Goal: Information Seeking & Learning: Learn about a topic

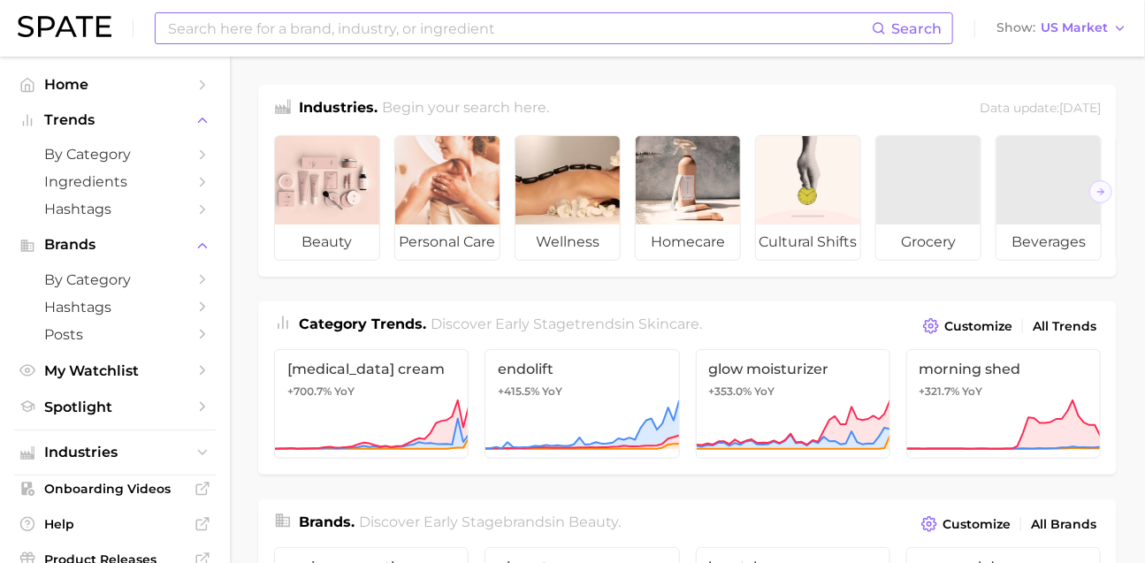
click at [391, 29] on input at bounding box center [519, 28] width 706 height 30
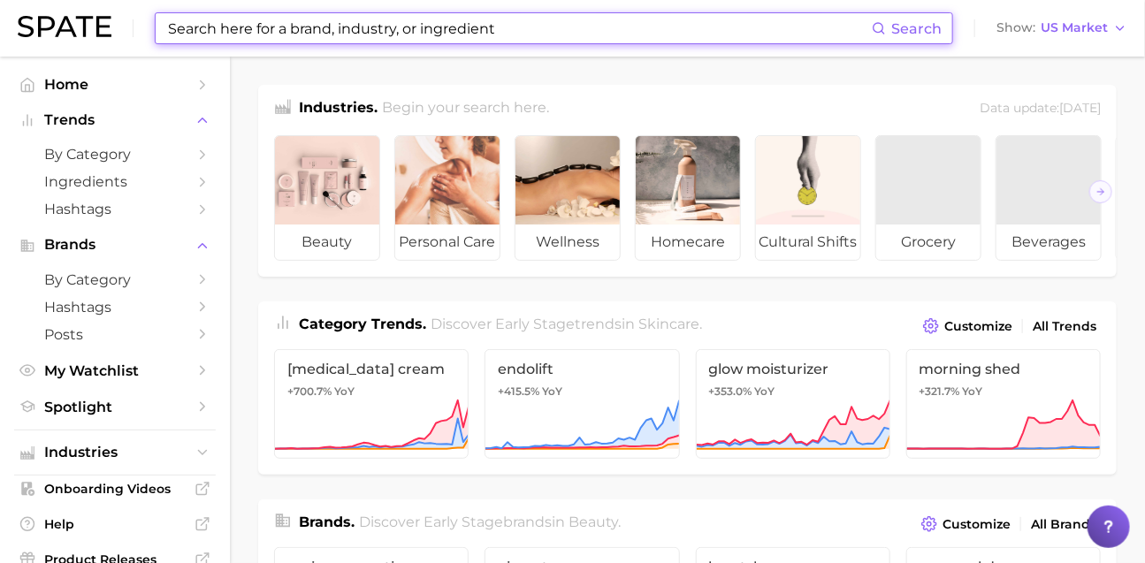
paste input "controversial"
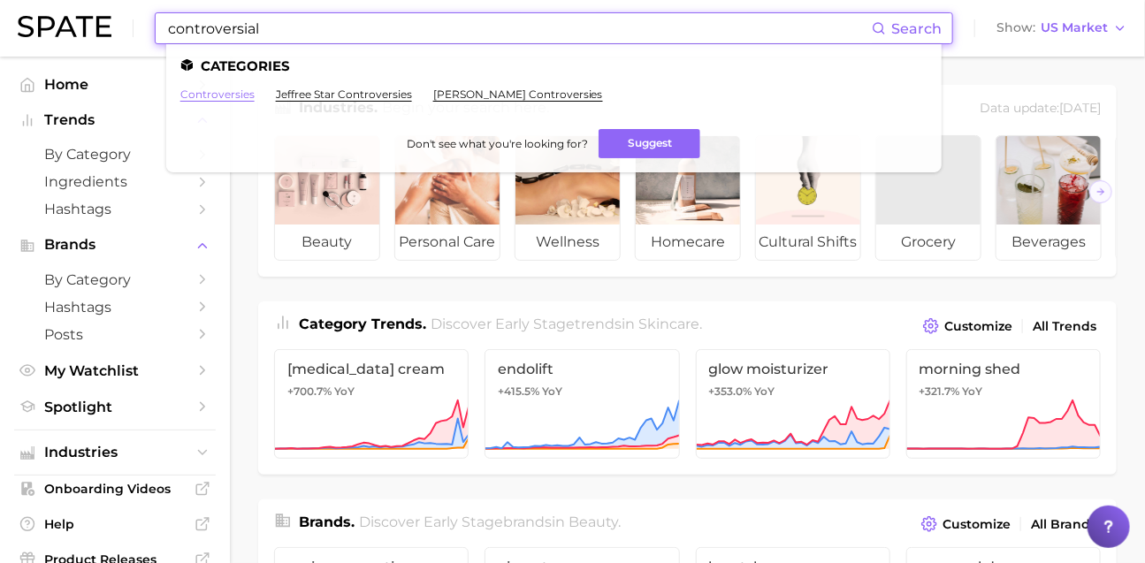
type input "controversial"
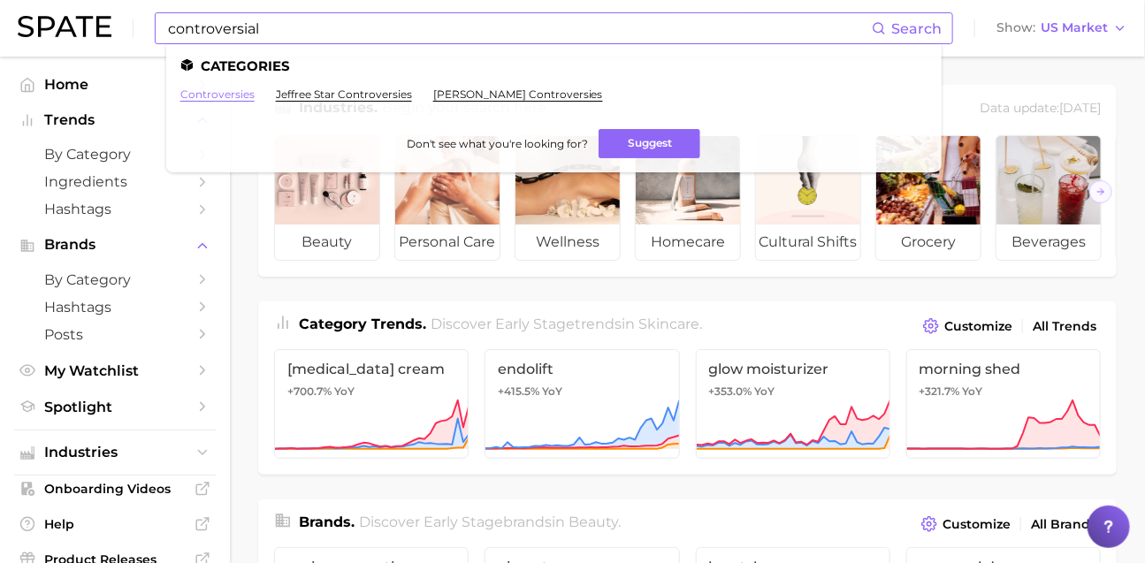
click at [210, 96] on link "controversies" at bounding box center [217, 94] width 74 height 13
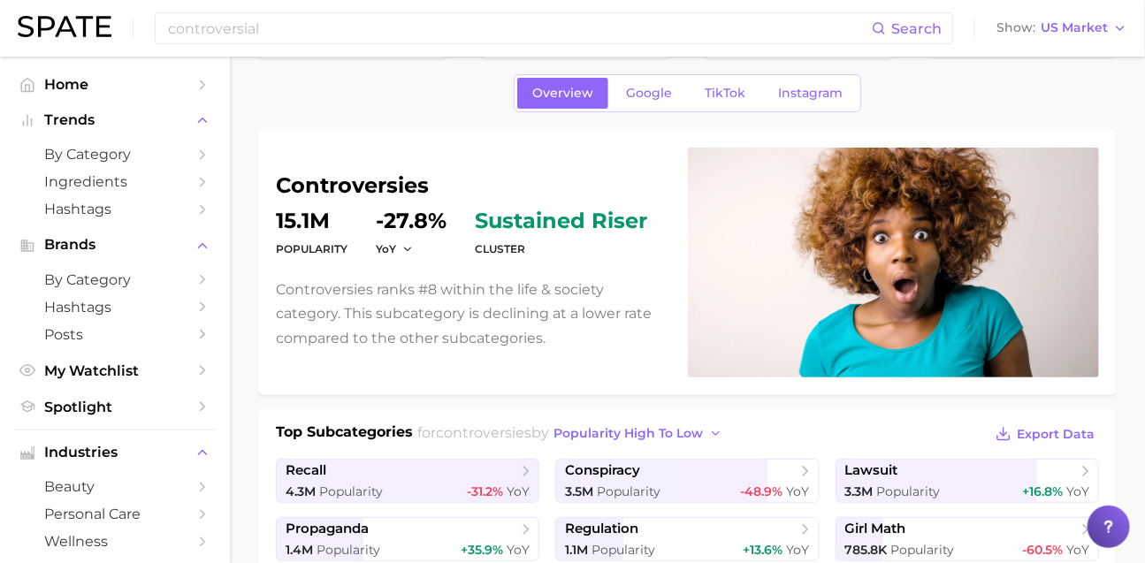
scroll to position [31, 0]
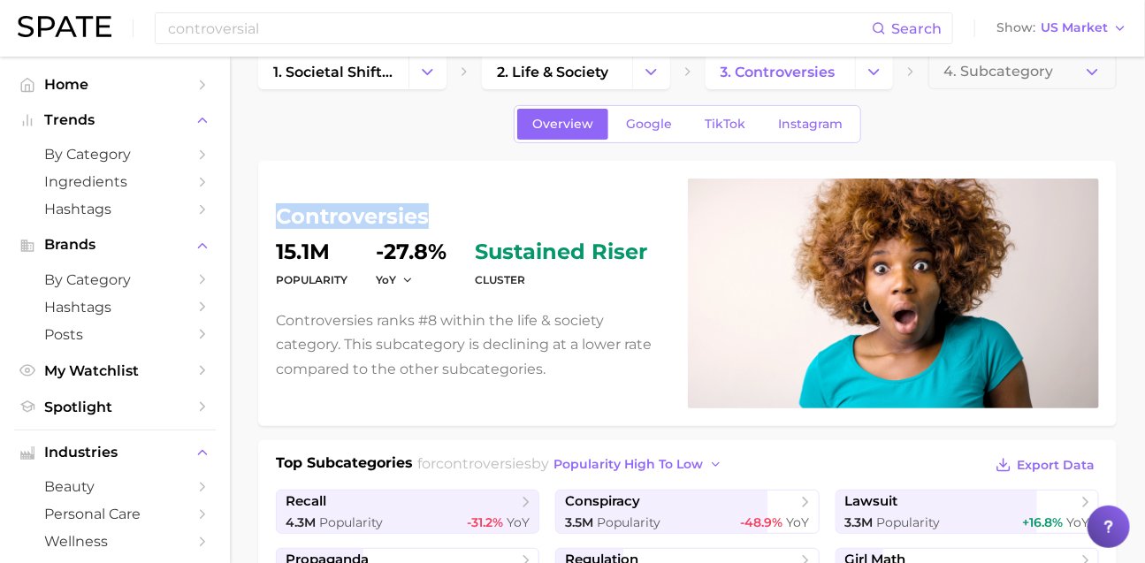
drag, startPoint x: 432, startPoint y: 217, endPoint x: 280, endPoint y: 225, distance: 151.5
click at [280, 225] on h1 "controversies" at bounding box center [471, 216] width 391 height 21
copy h1 "controversies"
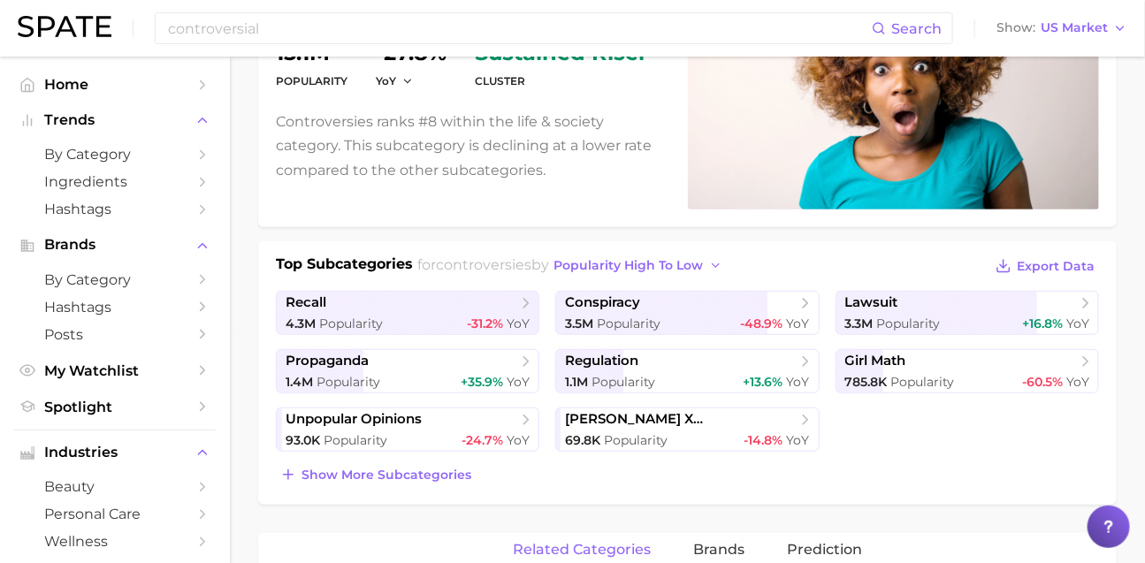
scroll to position [240, 0]
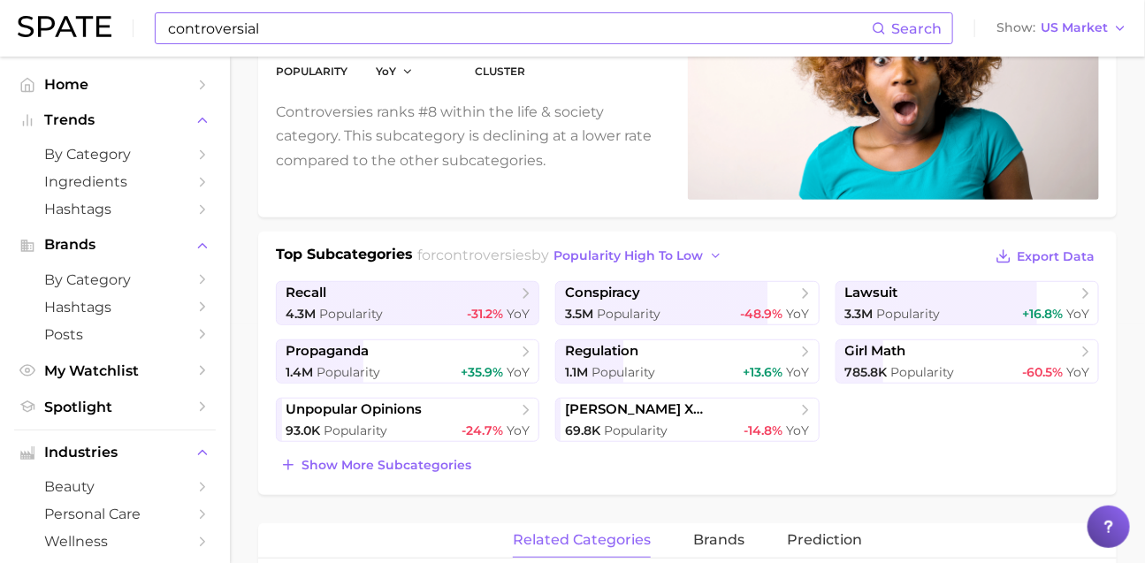
click at [528, 17] on input "controversial" at bounding box center [519, 28] width 706 height 30
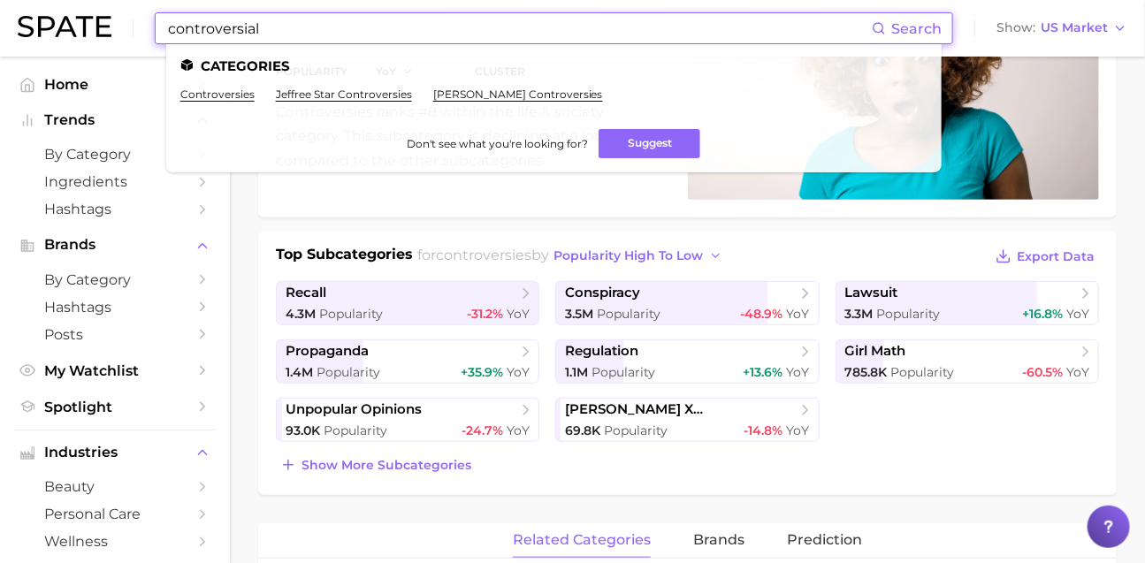
click at [528, 17] on input "controversial" at bounding box center [519, 28] width 706 height 30
paste input "#couponingtiktok"
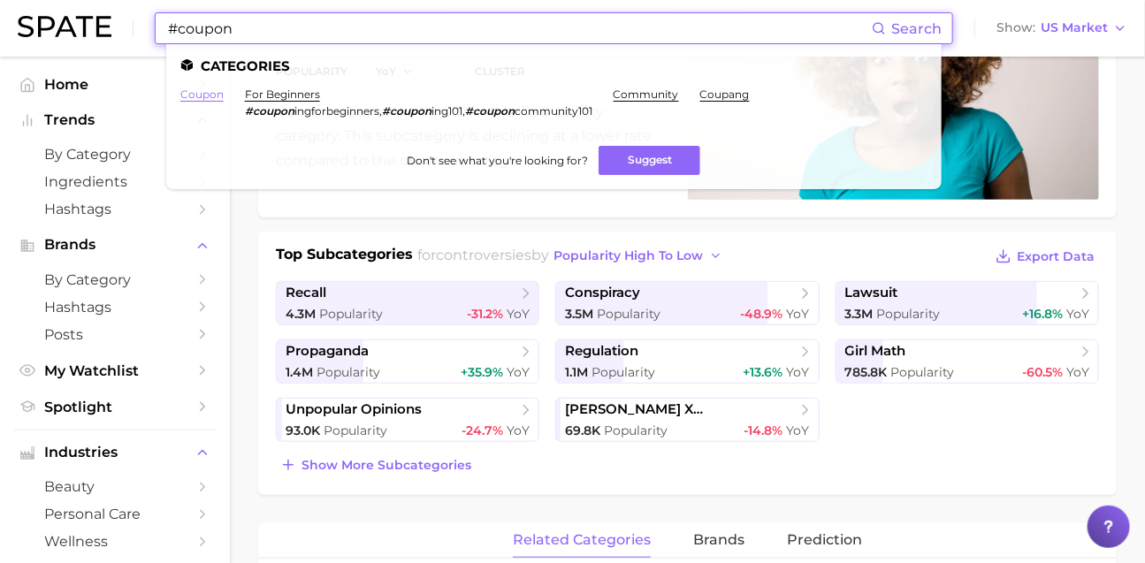
type input "#coupon"
click at [224, 94] on link "coupon" at bounding box center [201, 94] width 43 height 13
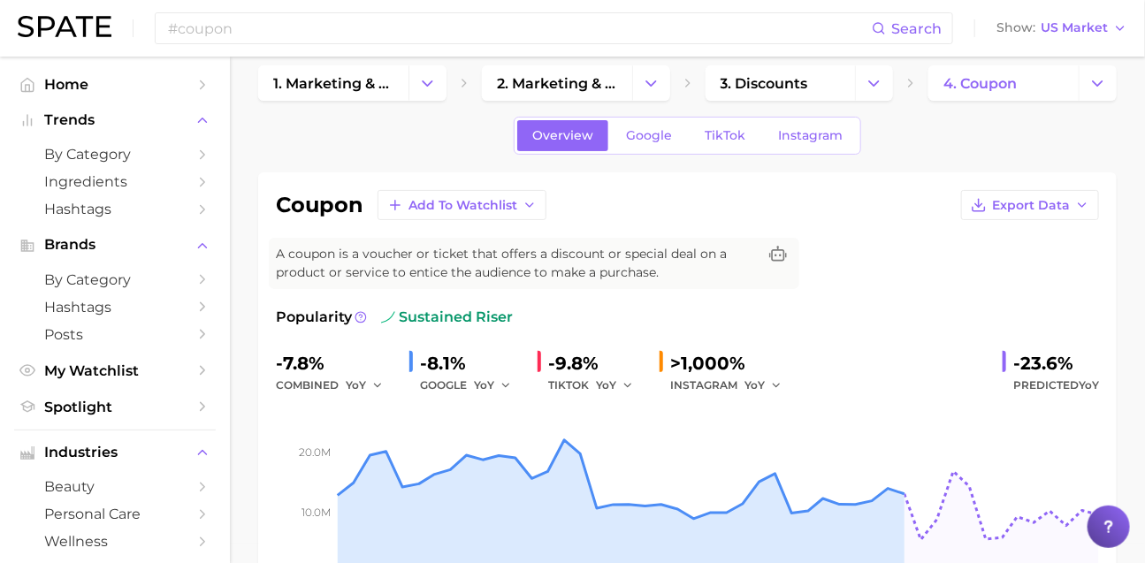
scroll to position [17, 0]
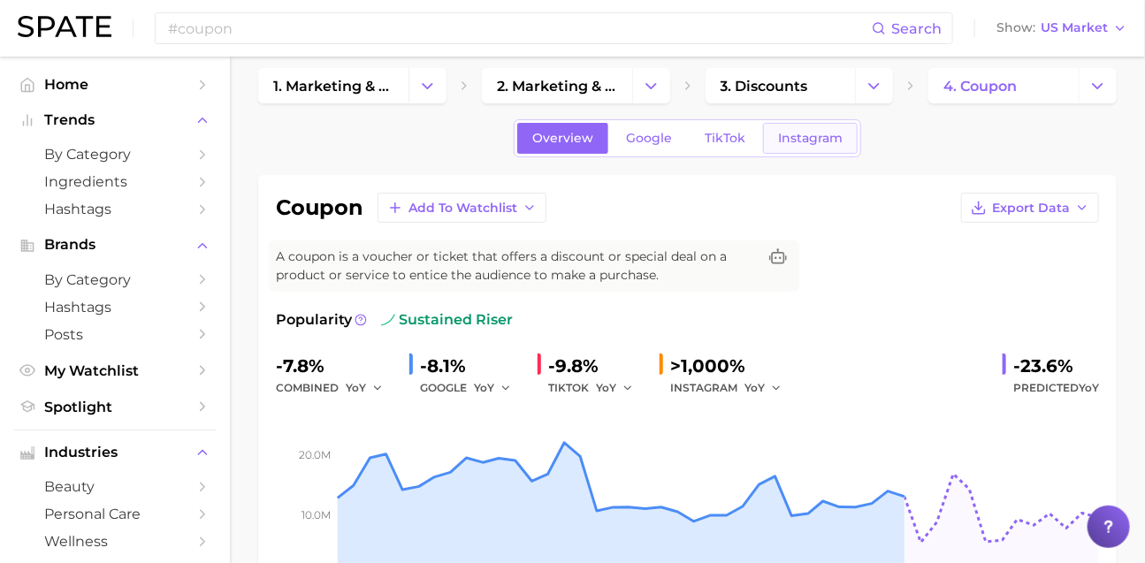
click at [831, 154] on link "Instagram" at bounding box center [810, 138] width 95 height 31
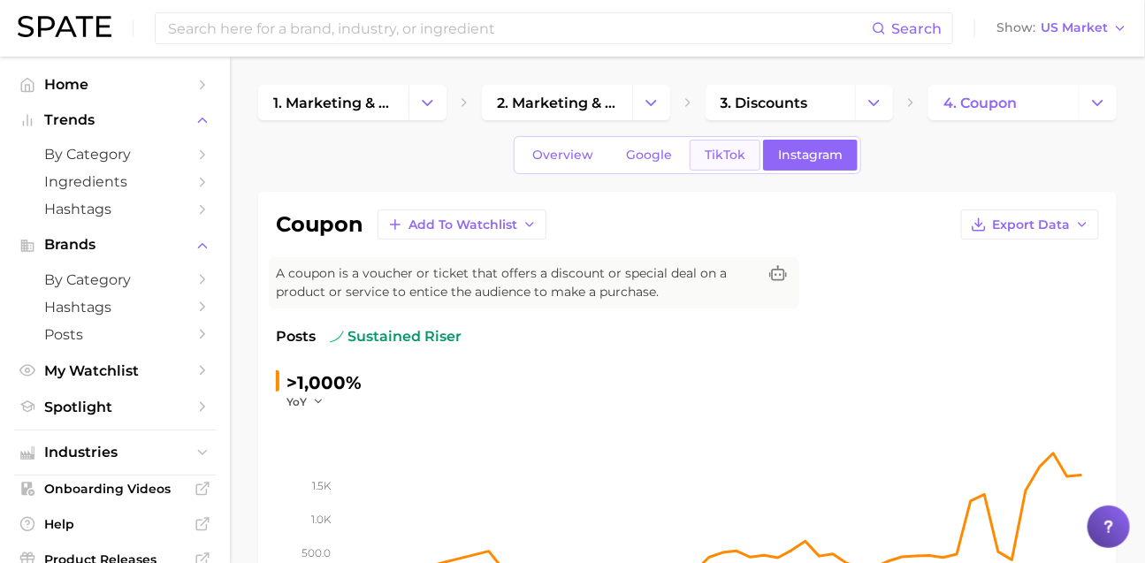
click at [748, 171] on link "TikTok" at bounding box center [725, 155] width 71 height 31
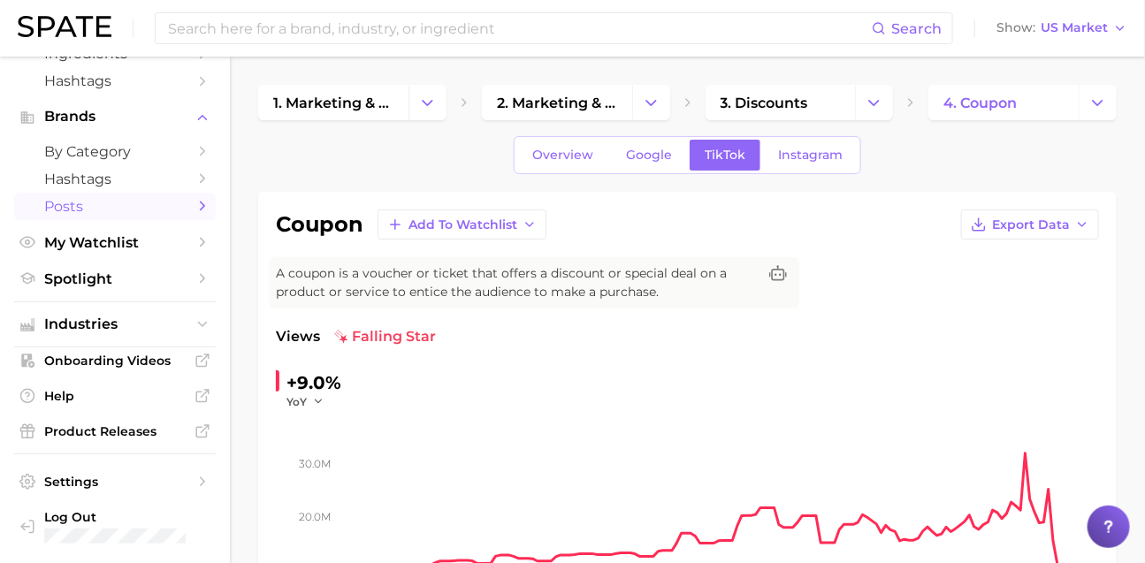
scroll to position [199, 0]
click at [142, 317] on span "Industries" at bounding box center [115, 325] width 142 height 16
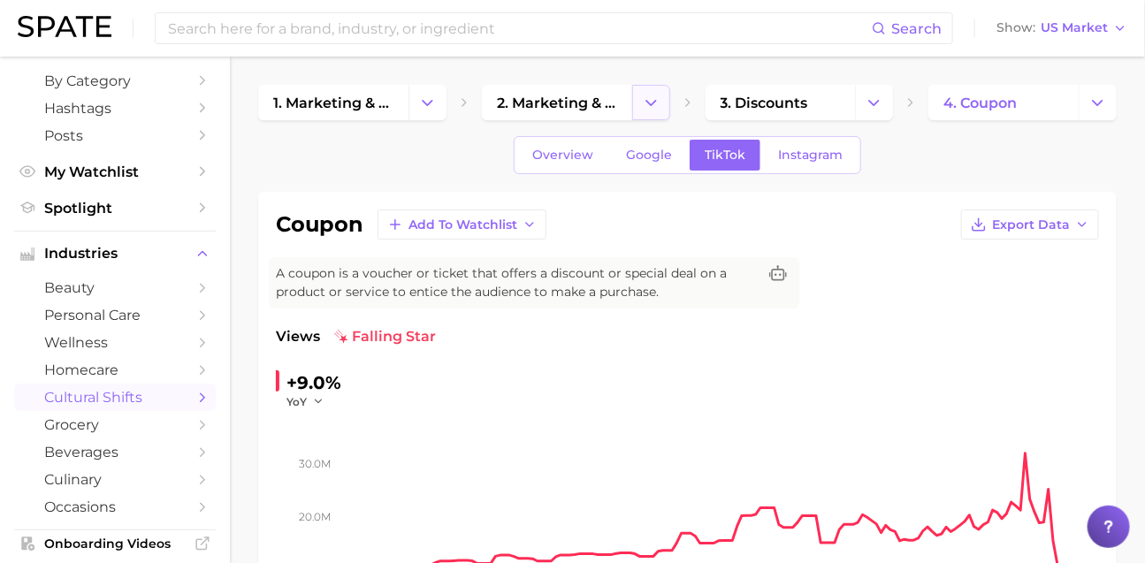
click at [658, 104] on icon "Change Category" at bounding box center [651, 103] width 19 height 19
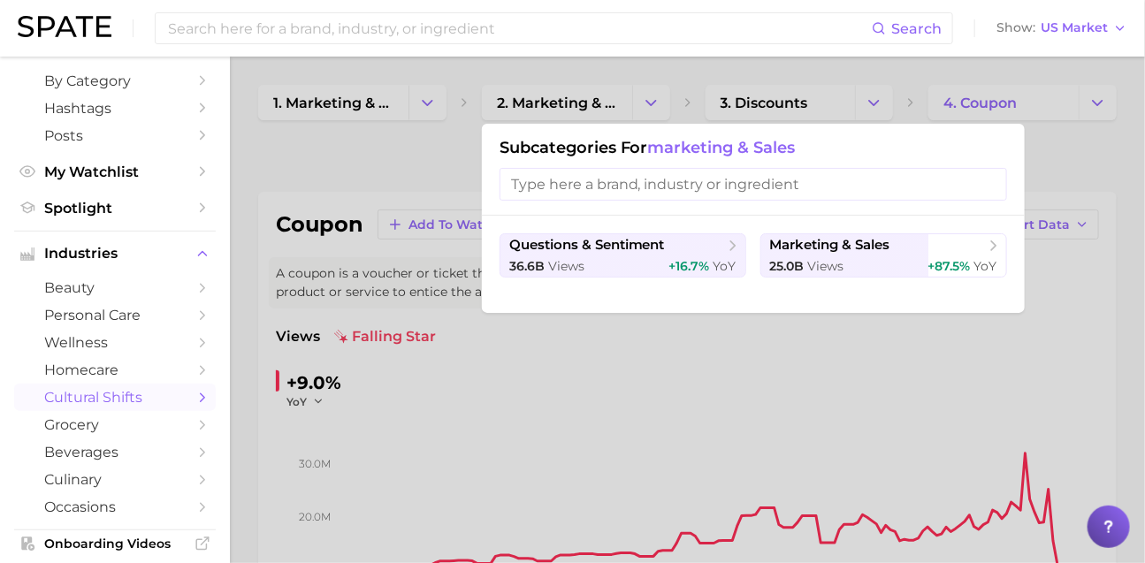
click at [411, 124] on div at bounding box center [572, 281] width 1145 height 563
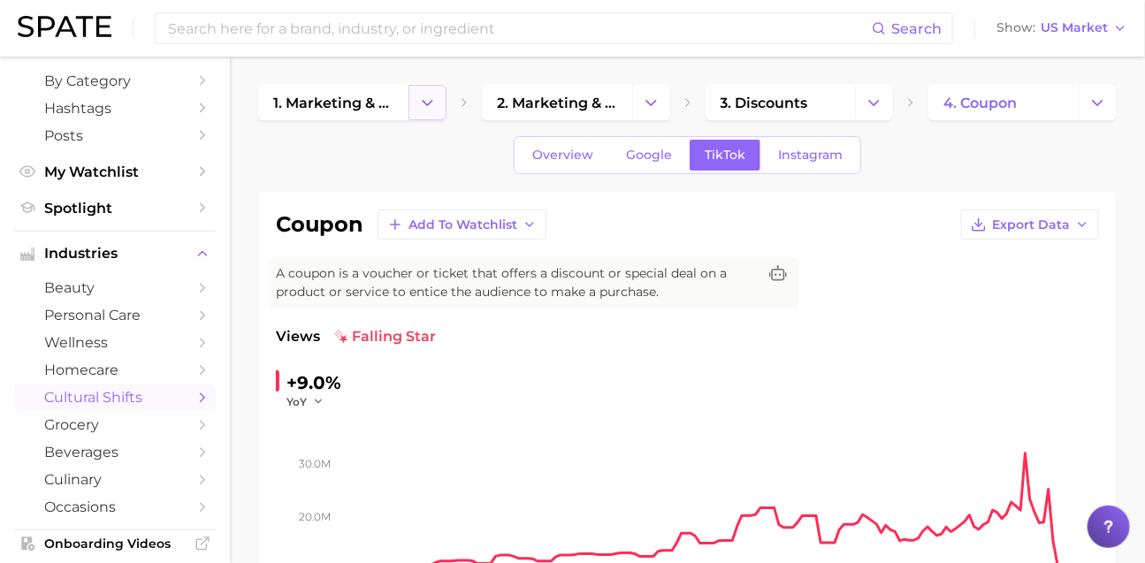
click at [416, 117] on button "Change Category" at bounding box center [428, 102] width 38 height 35
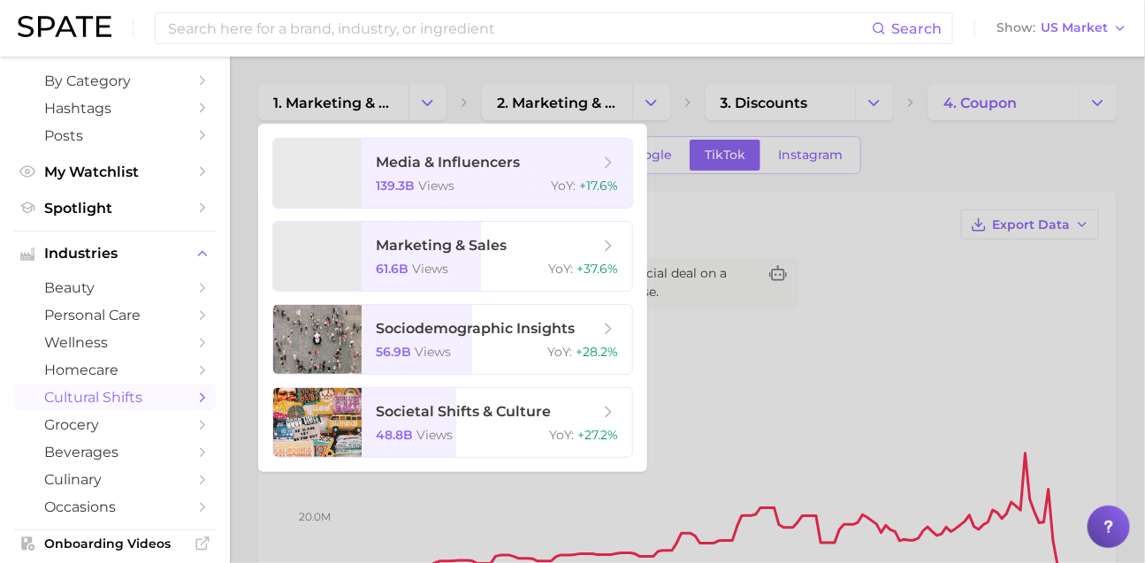
click at [658, 101] on div at bounding box center [572, 281] width 1145 height 563
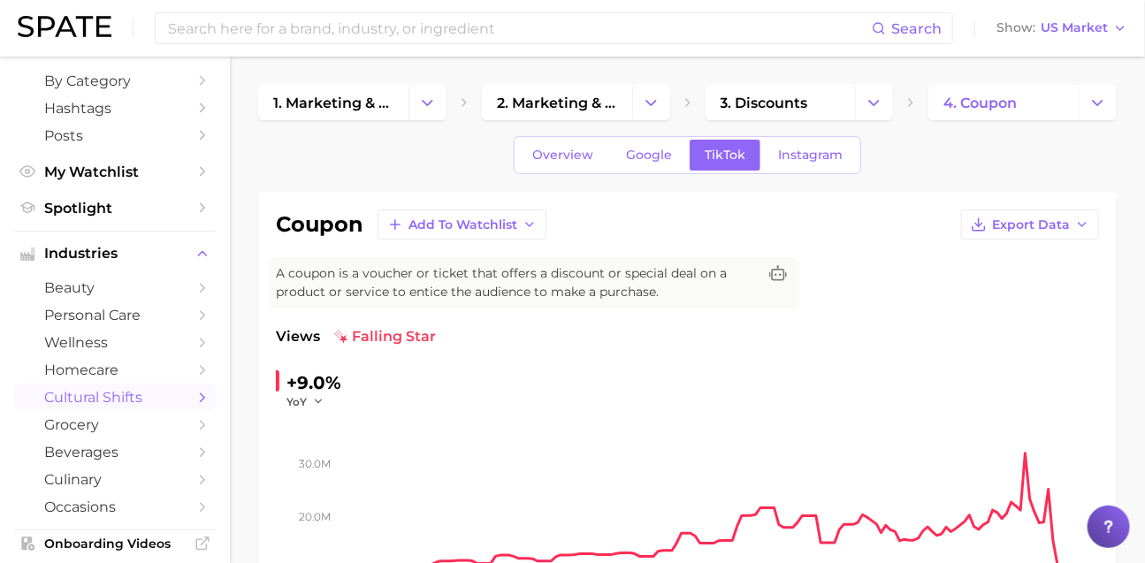
click at [658, 101] on icon "Change Category" at bounding box center [651, 103] width 19 height 19
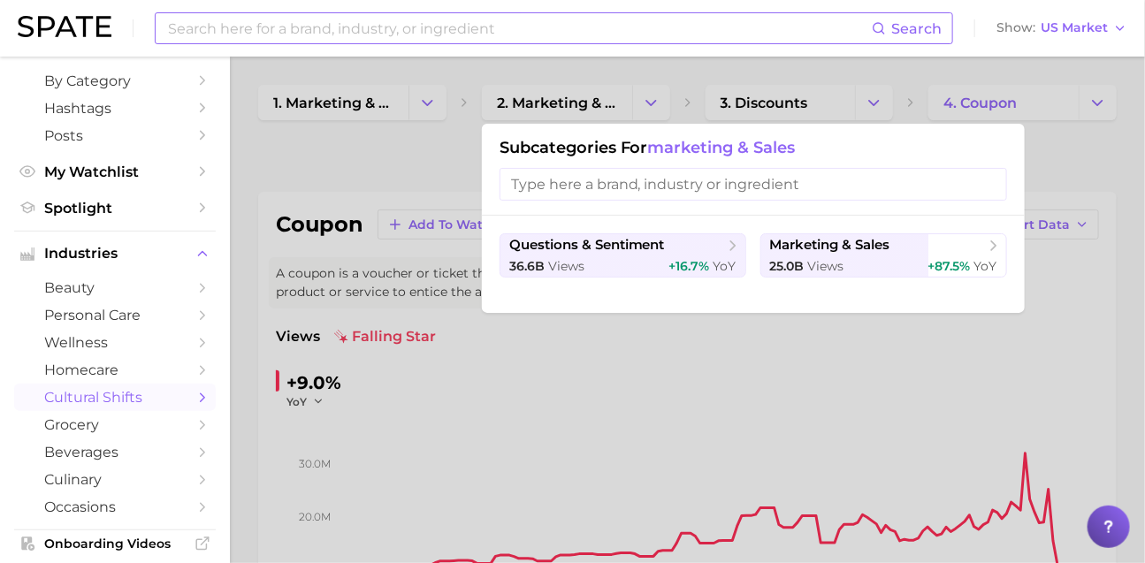
click at [517, 26] on input at bounding box center [519, 28] width 706 height 30
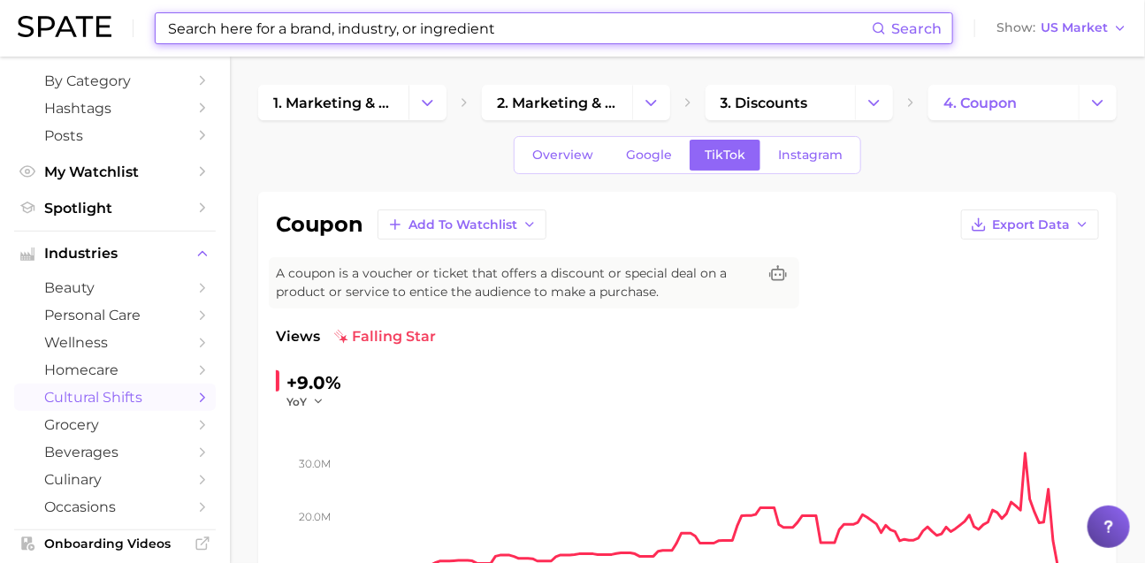
paste input "crime"
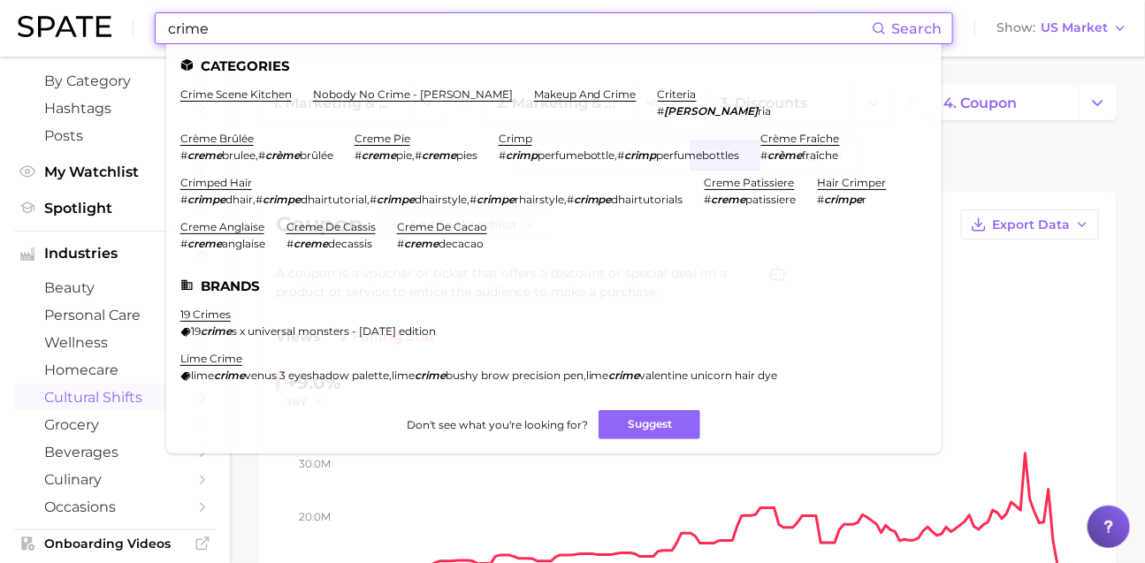
click at [413, 26] on input "crime" at bounding box center [519, 28] width 706 height 30
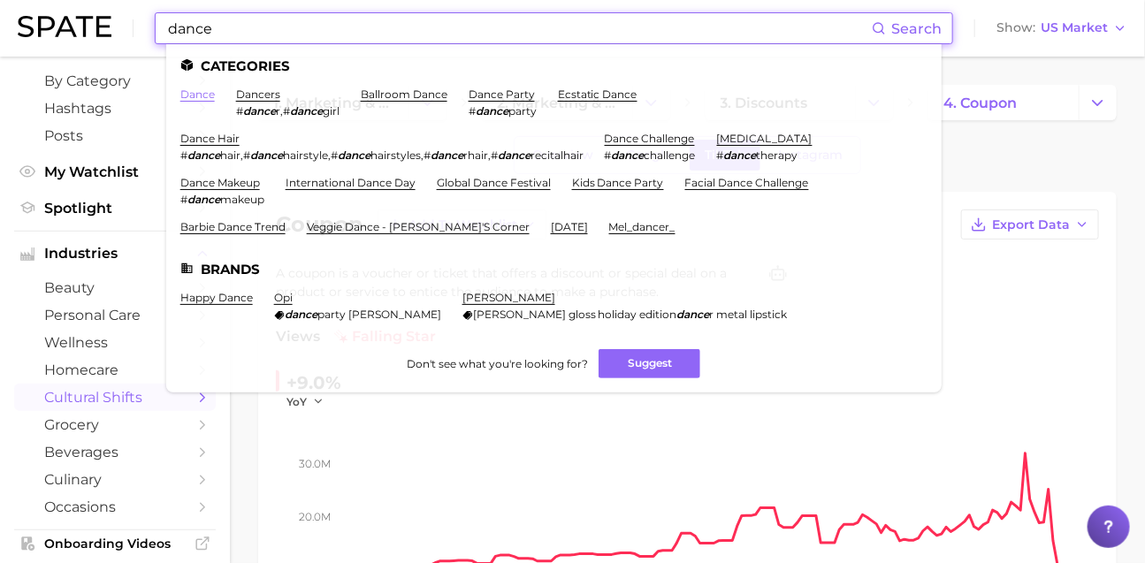
type input "dance"
click at [215, 94] on link "dance" at bounding box center [197, 94] width 34 height 13
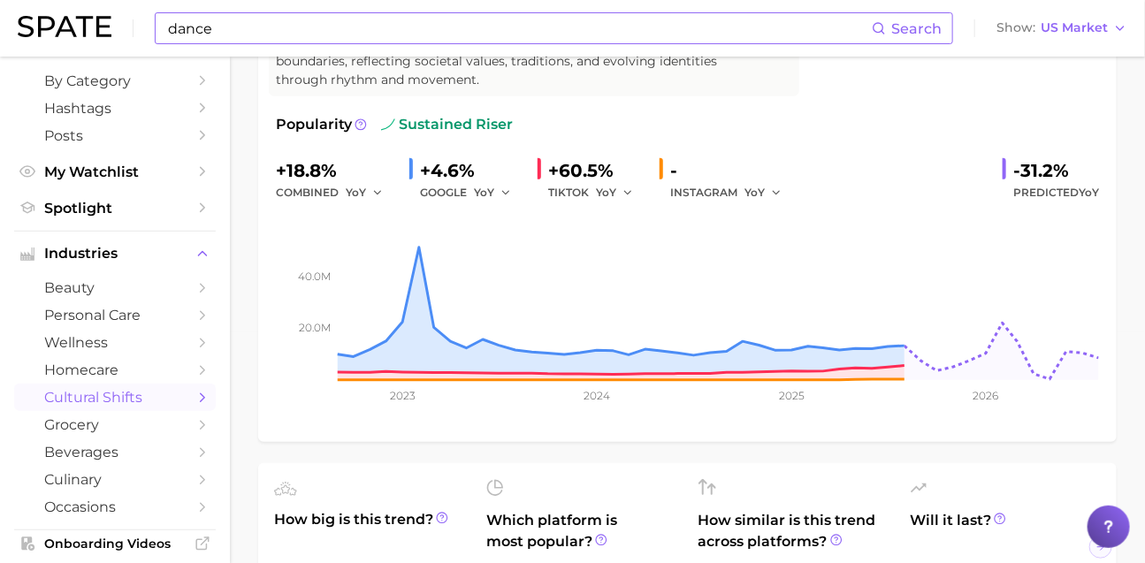
scroll to position [9, 0]
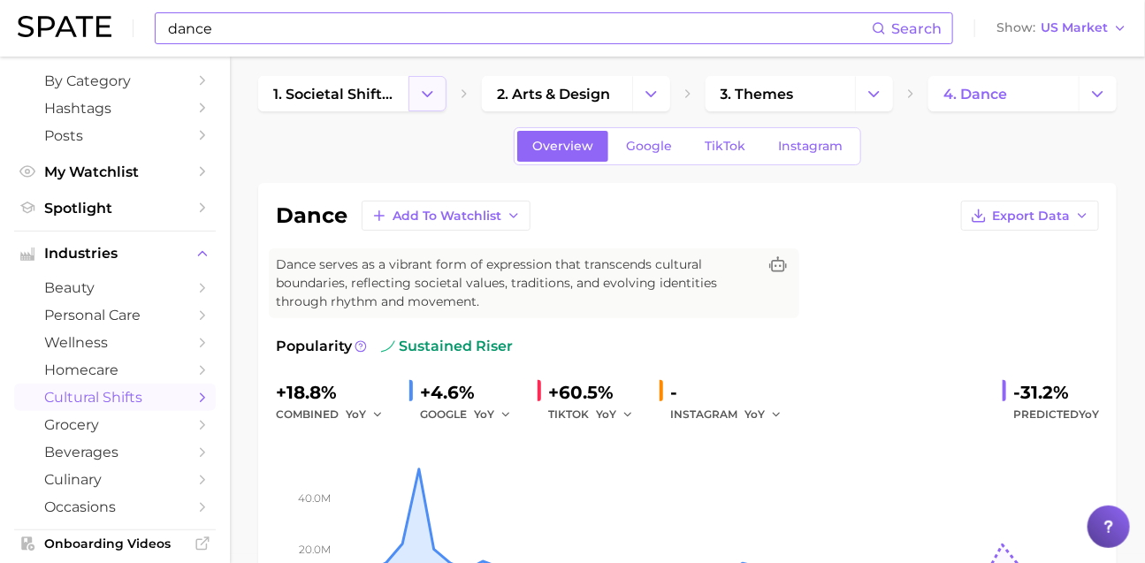
click at [418, 99] on icon "Change Category" at bounding box center [427, 94] width 19 height 19
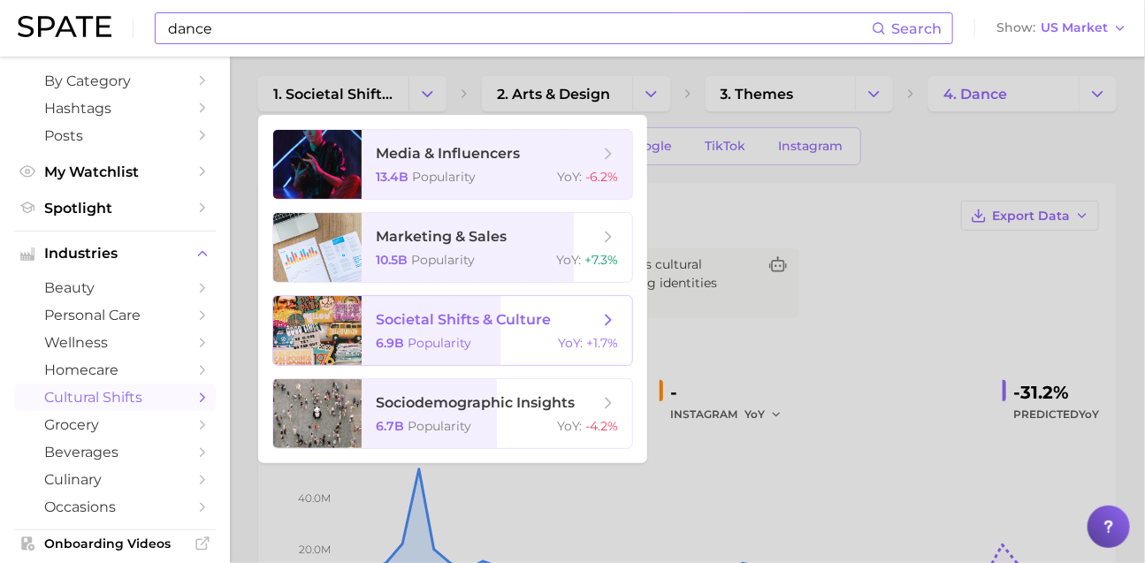
click at [460, 328] on span "societal shifts & culture" at bounding box center [463, 319] width 175 height 17
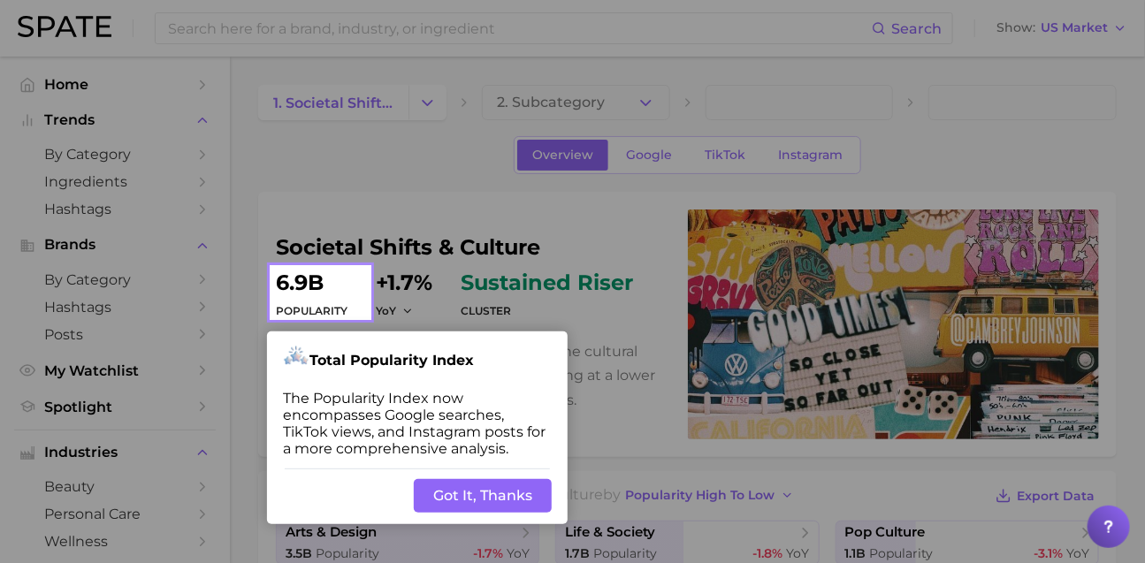
click at [478, 513] on button "Got It, Thanks" at bounding box center [483, 496] width 138 height 34
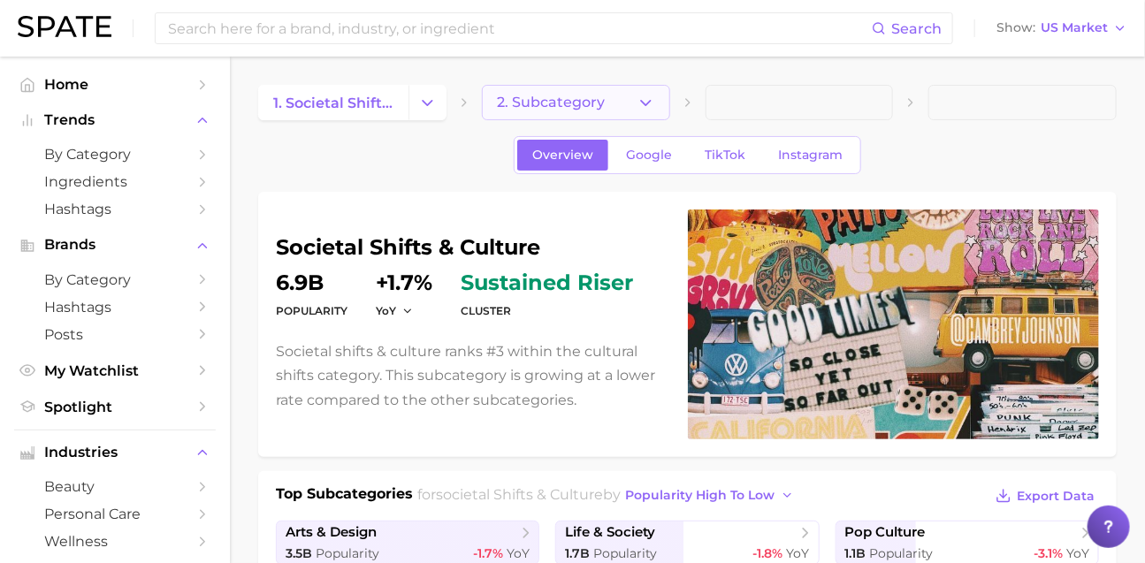
click at [621, 103] on button "2. Subcategory" at bounding box center [576, 102] width 188 height 35
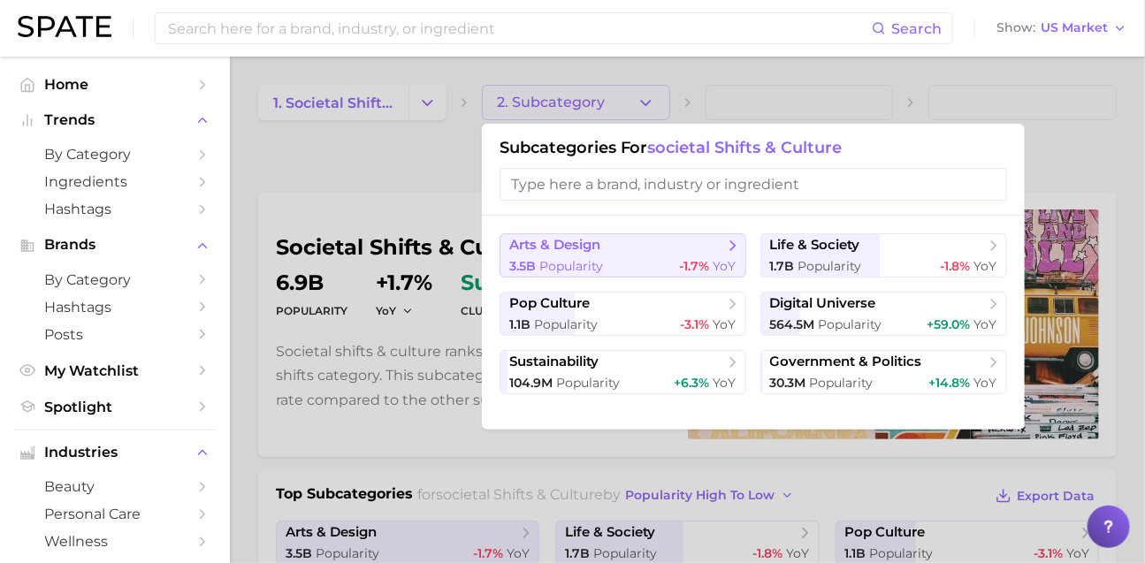
click at [648, 273] on div "3.5b Popularity -1.7% YoY" at bounding box center [622, 266] width 227 height 17
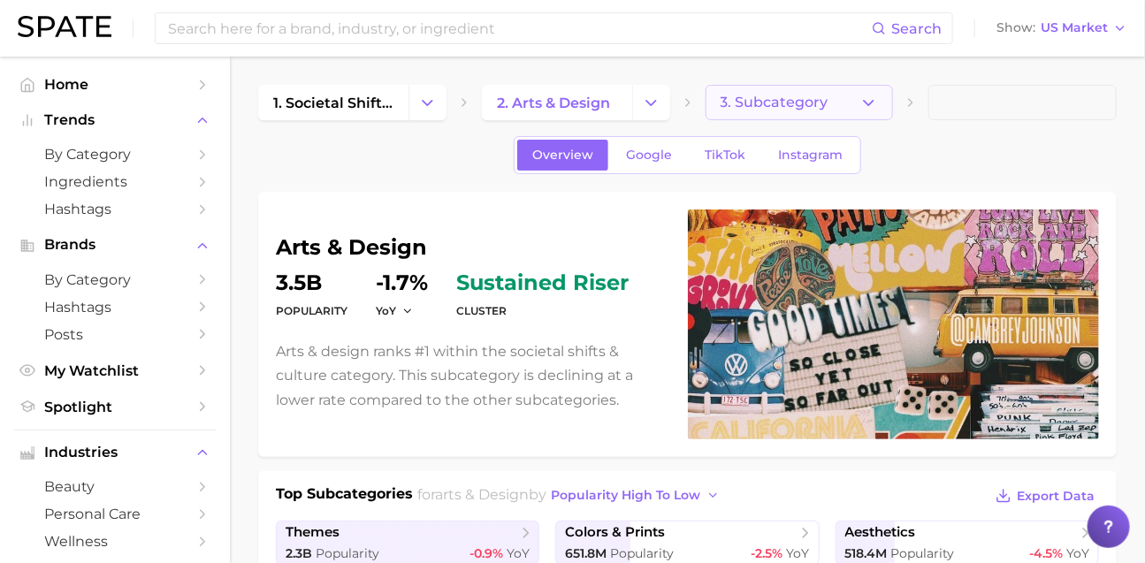
click at [844, 105] on button "3. Subcategory" at bounding box center [800, 102] width 188 height 35
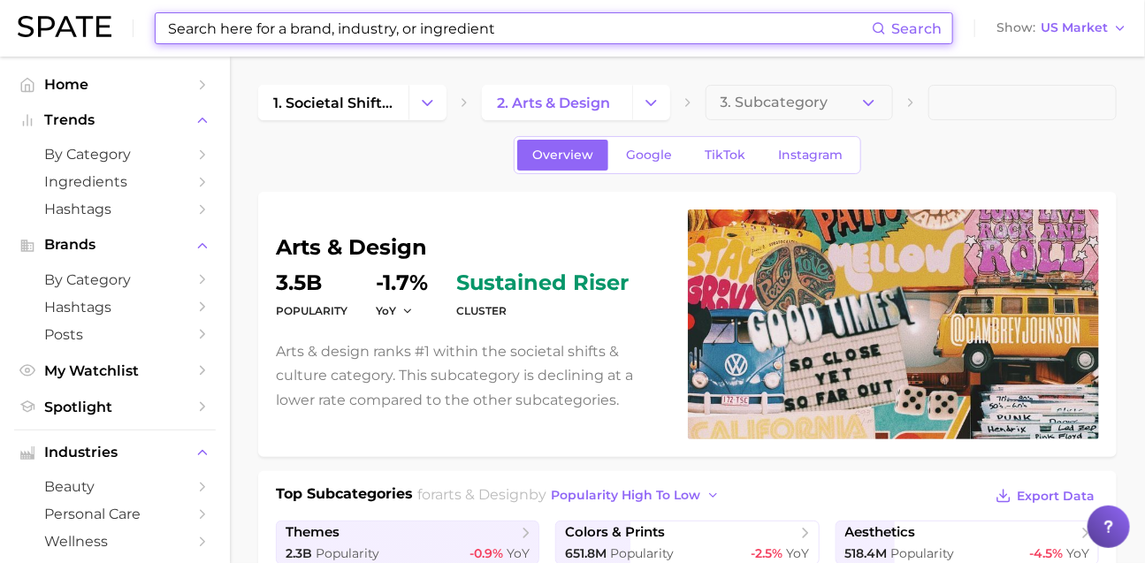
click at [524, 30] on input at bounding box center [519, 28] width 706 height 30
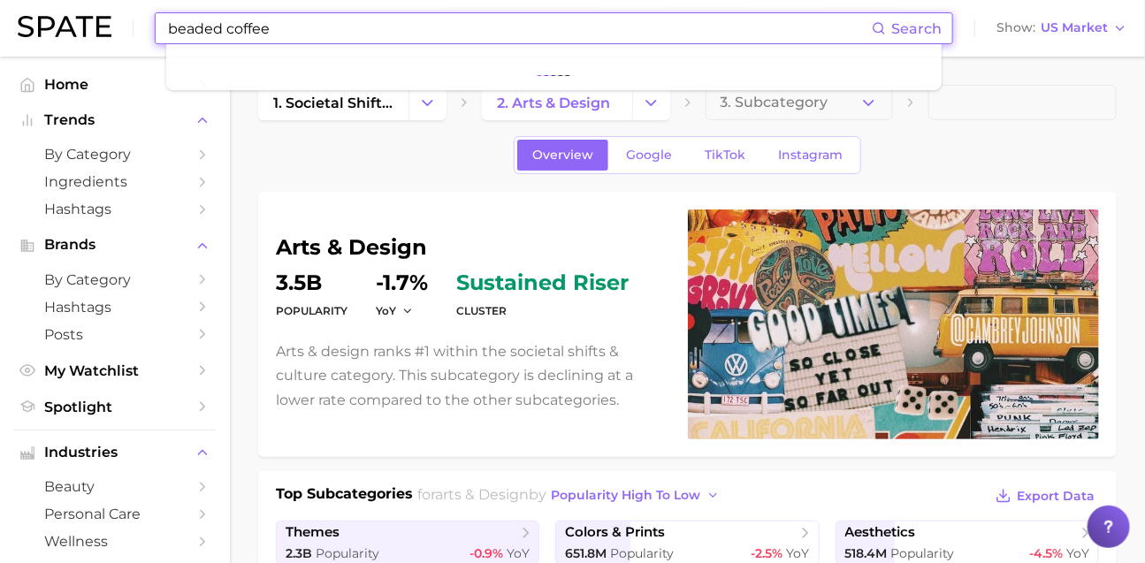
type input "beaded coffee"
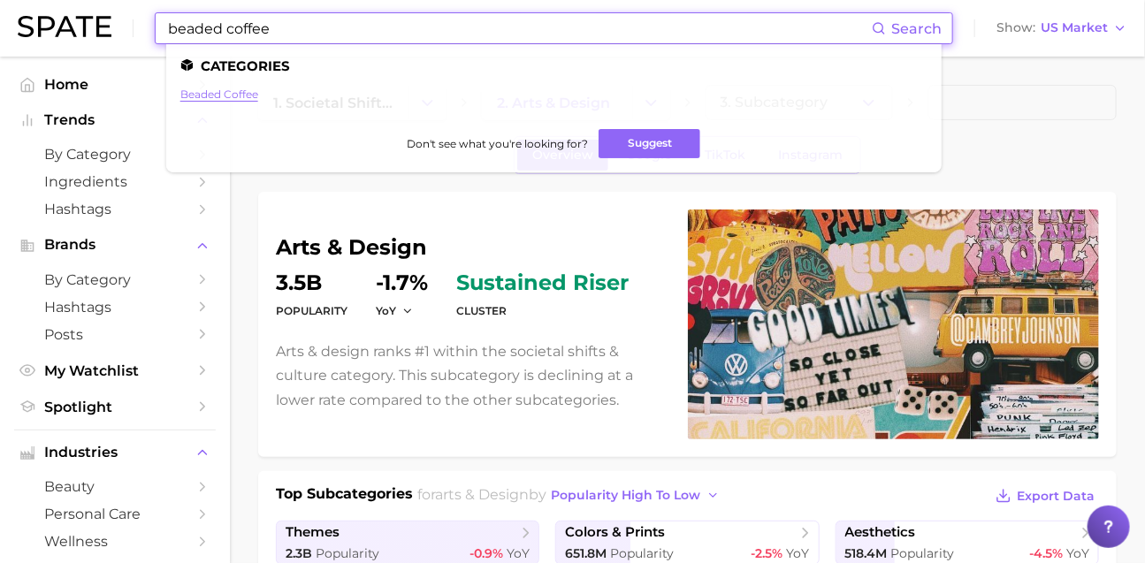
click at [258, 94] on link "beaded coffee" at bounding box center [219, 94] width 78 height 13
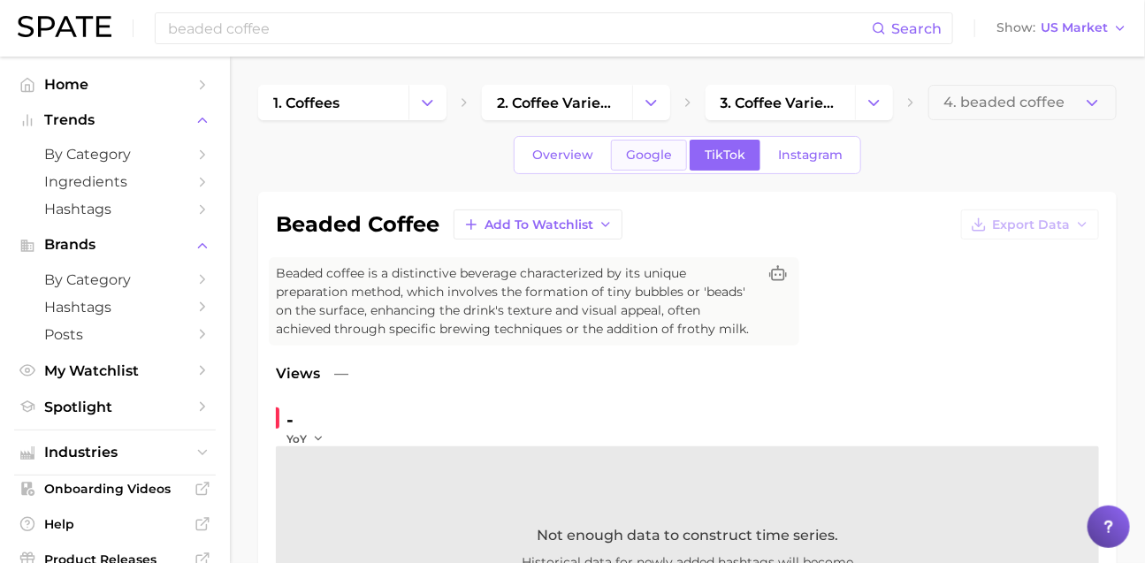
click at [640, 171] on link "Google" at bounding box center [649, 155] width 76 height 31
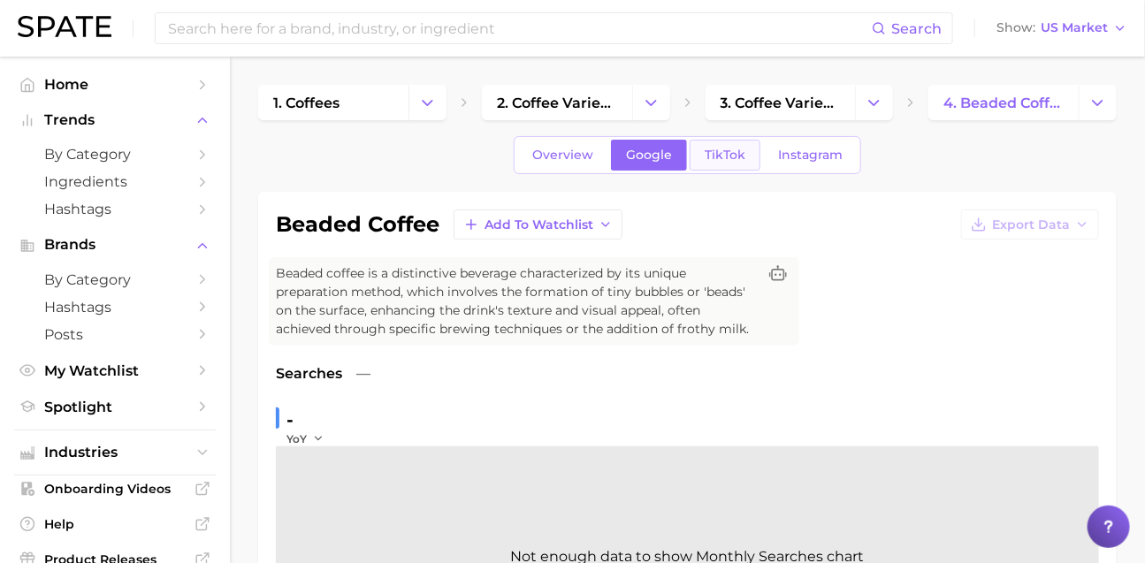
click at [739, 171] on link "TikTok" at bounding box center [725, 155] width 71 height 31
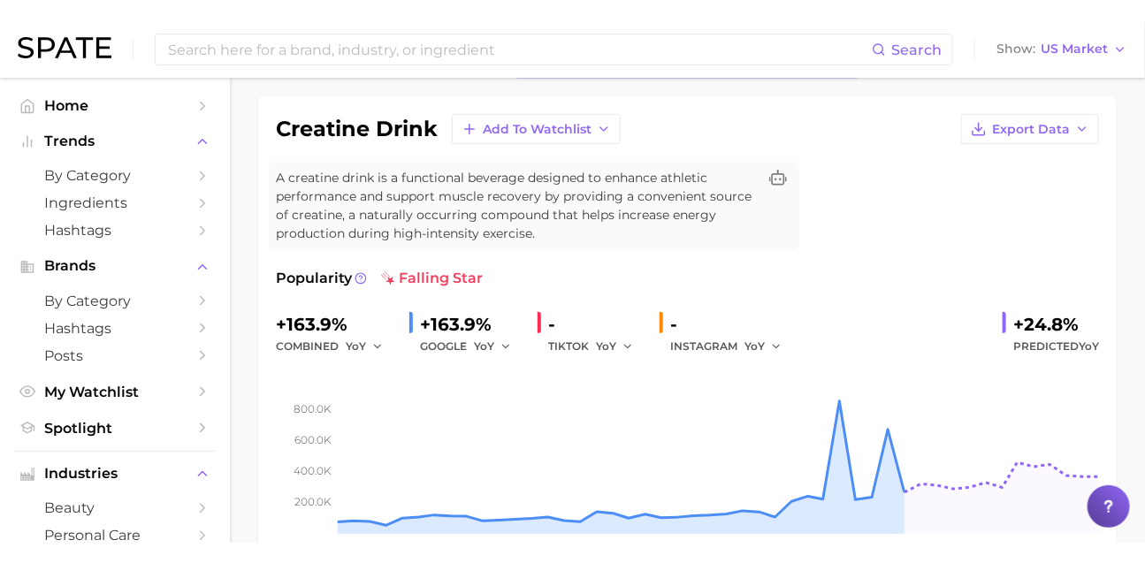
scroll to position [98, 0]
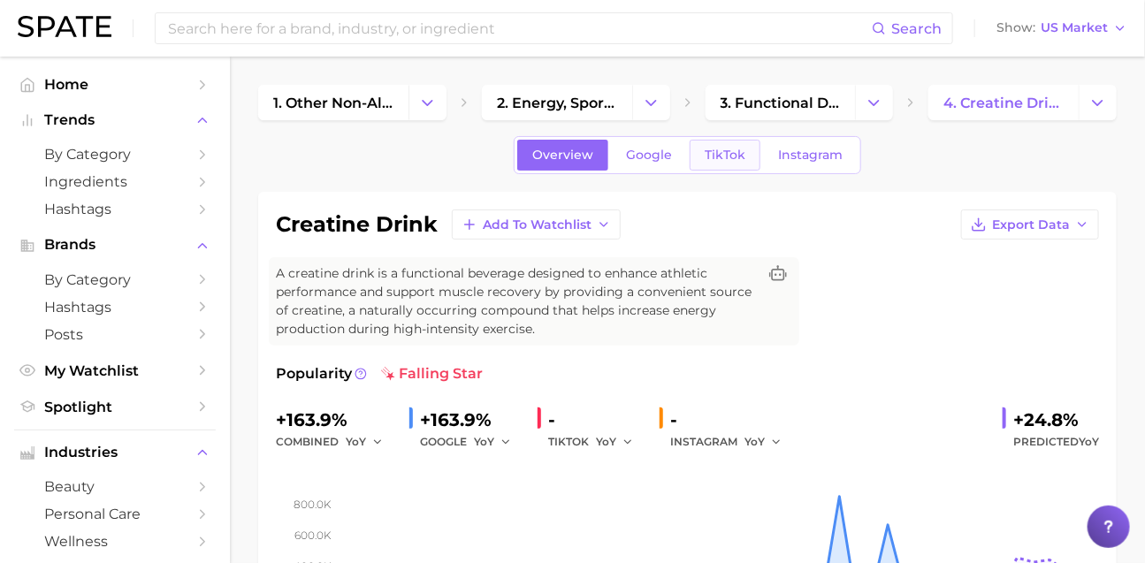
click at [746, 163] on span "TikTok" at bounding box center [725, 155] width 41 height 15
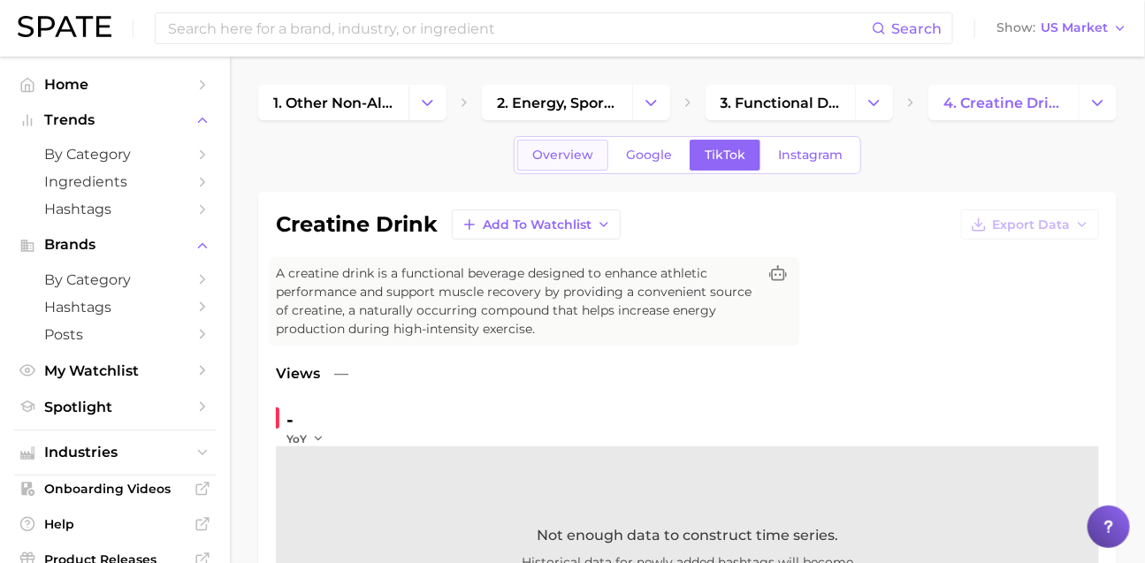
click at [537, 149] on link "Overview" at bounding box center [562, 155] width 91 height 31
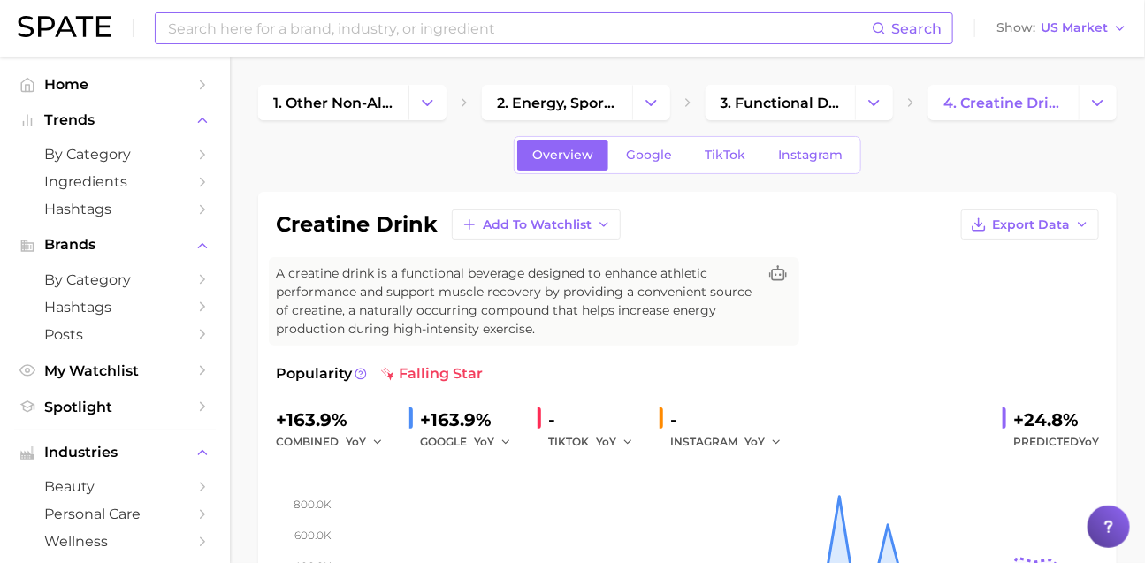
click at [269, 27] on input at bounding box center [519, 28] width 706 height 30
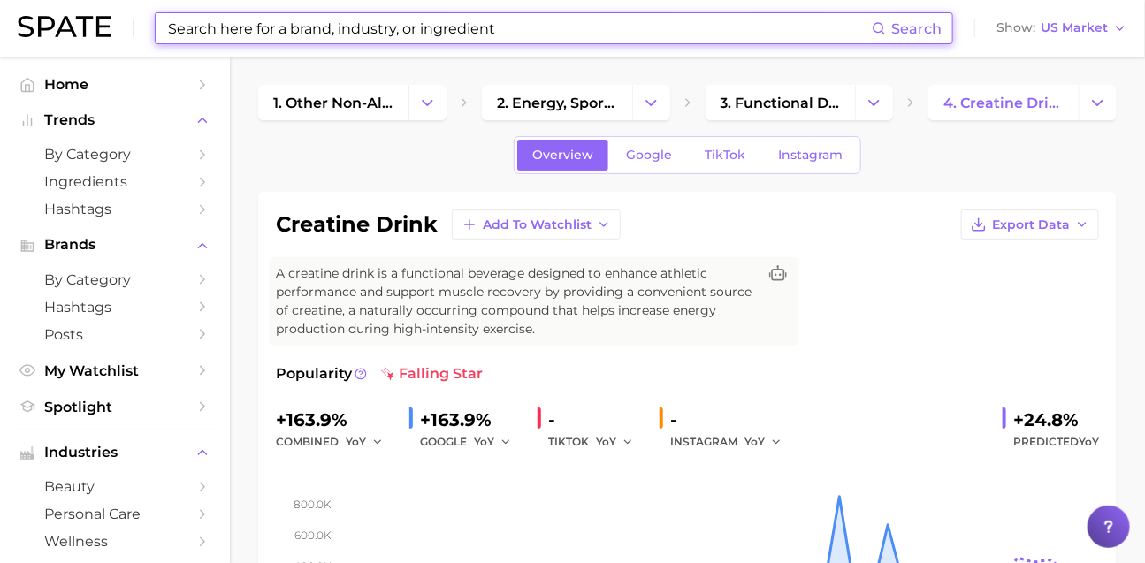
type input "ㅠ"
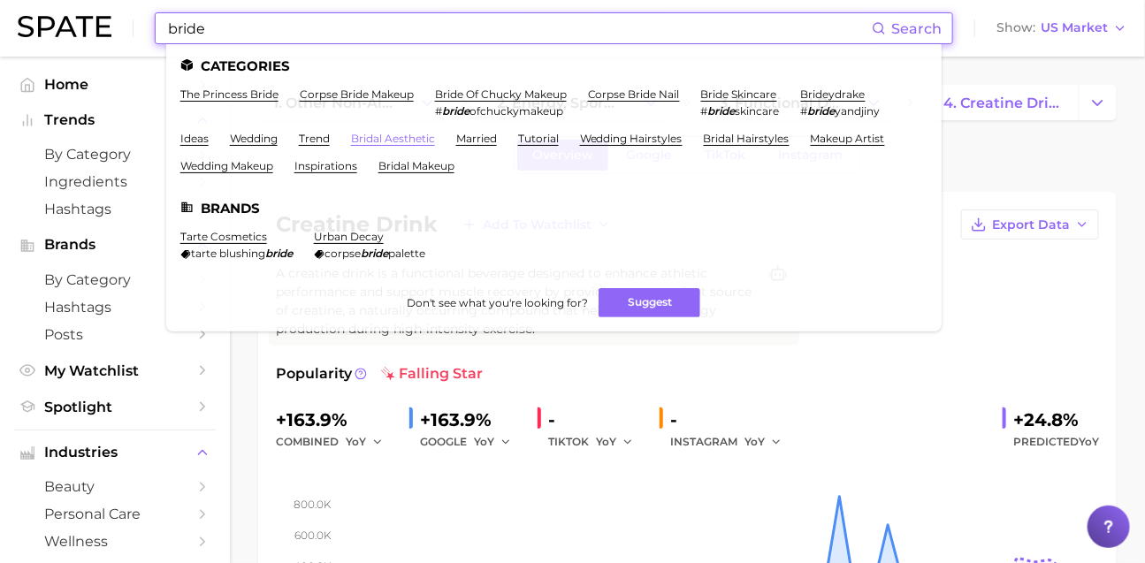
type input "bride"
click at [435, 140] on link "bridal aesthetic" at bounding box center [393, 138] width 84 height 13
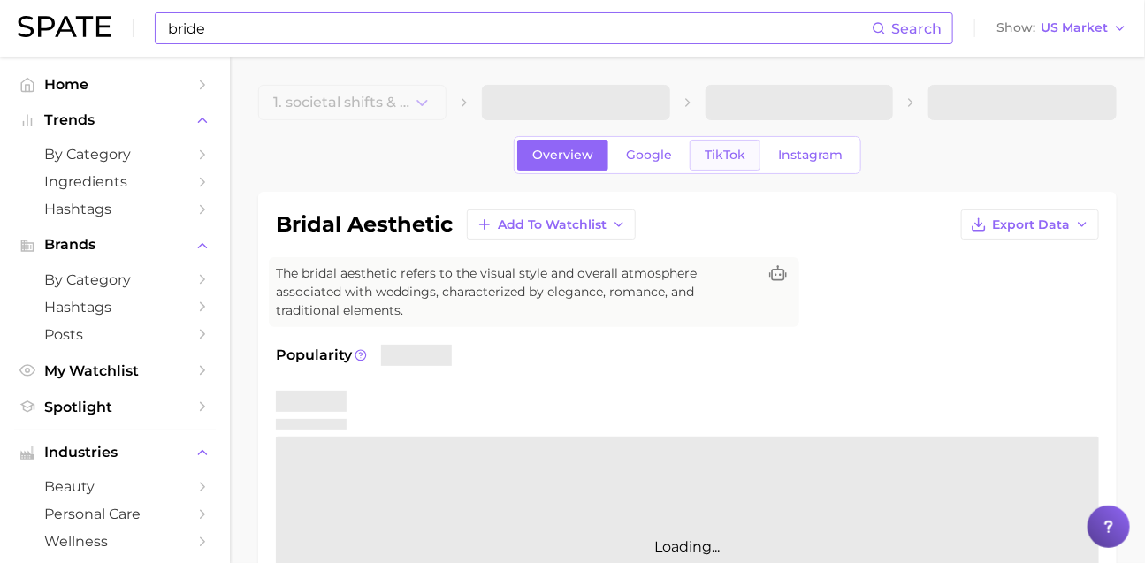
click at [705, 164] on link "TikTok" at bounding box center [725, 155] width 71 height 31
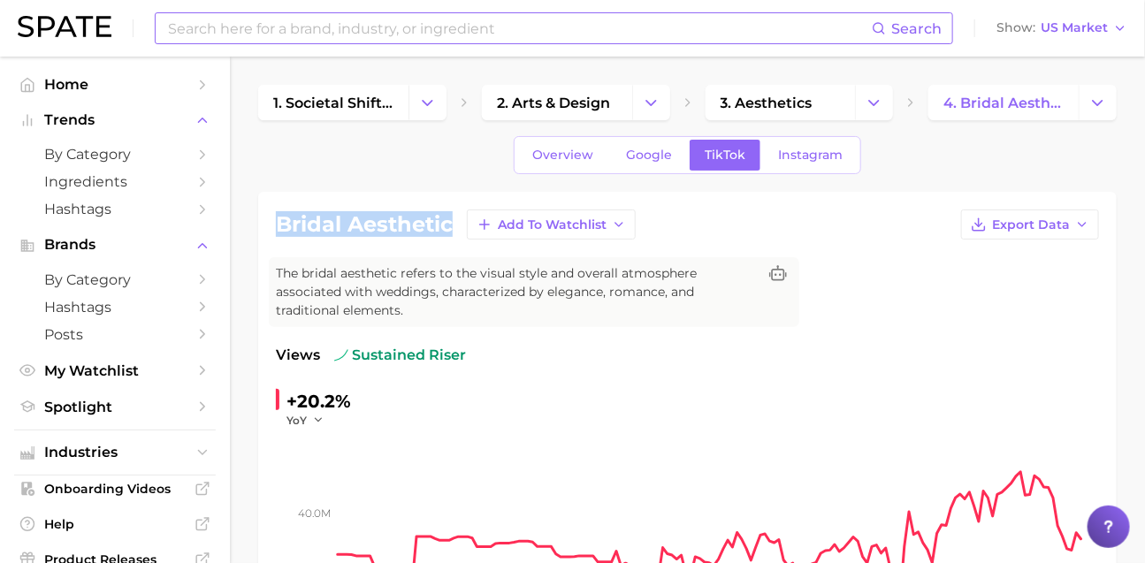
drag, startPoint x: 279, startPoint y: 243, endPoint x: 451, endPoint y: 248, distance: 172.5
click at [451, 235] on h1 "bridal aesthetic" at bounding box center [364, 224] width 177 height 21
copy h1 "bridal aesthetic"
click at [429, 107] on icon "Change Category" at bounding box center [427, 103] width 19 height 19
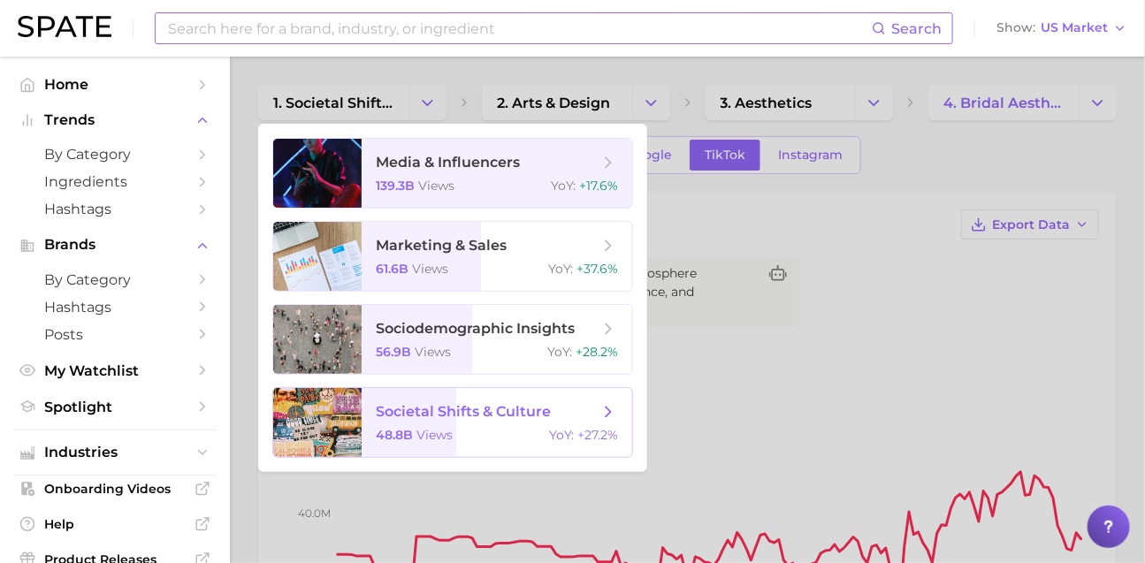
click at [521, 457] on span "societal shifts & culture 48.8b views YoY : +27.2%" at bounding box center [497, 422] width 271 height 69
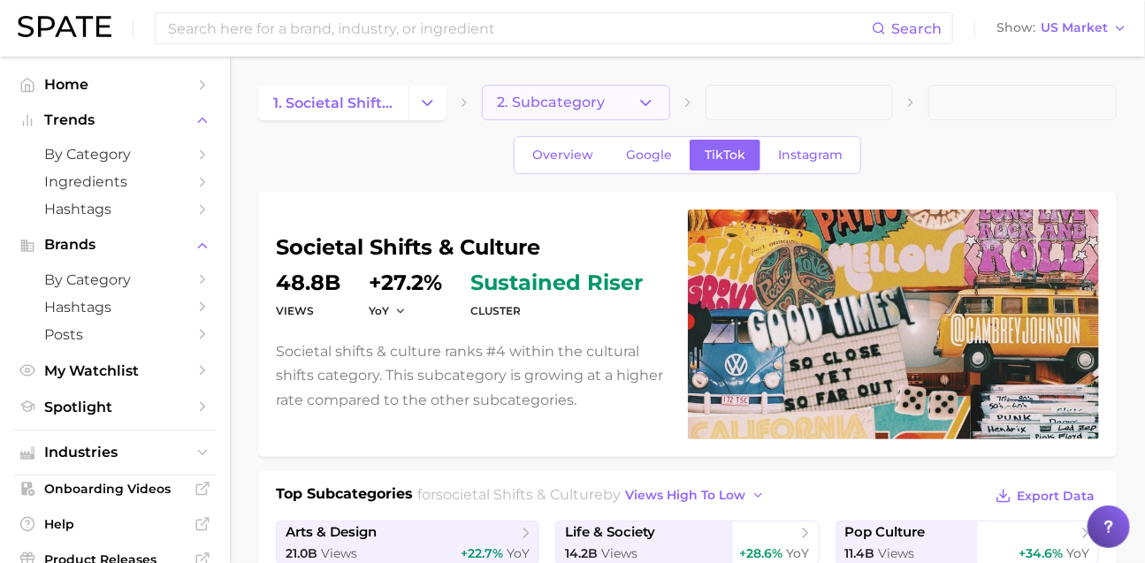
click at [566, 96] on span "2. Subcategory" at bounding box center [551, 103] width 108 height 16
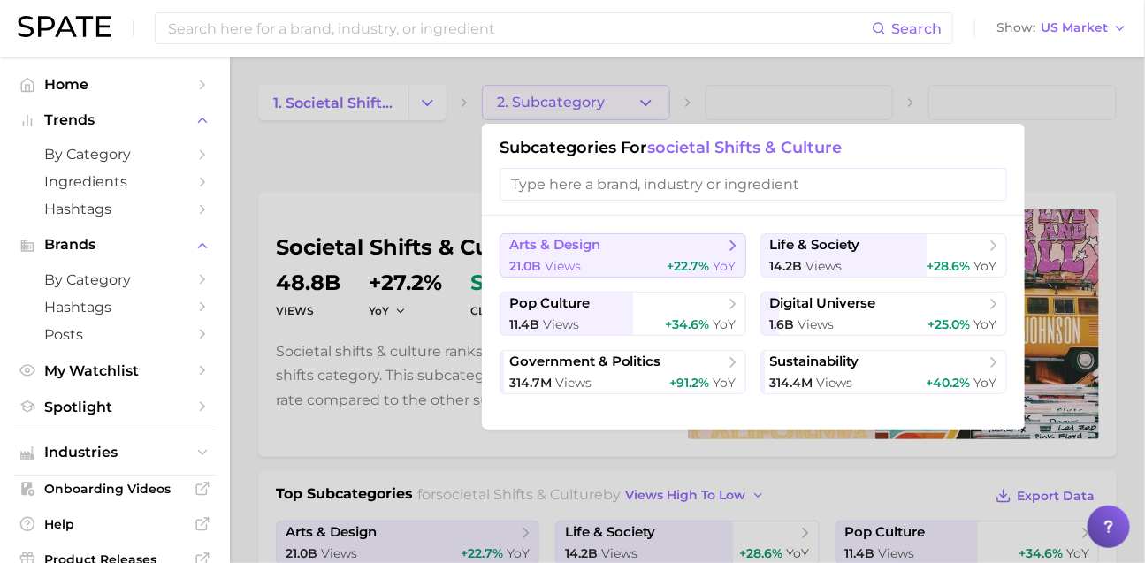
click at [641, 247] on span "arts & design" at bounding box center [616, 246] width 215 height 18
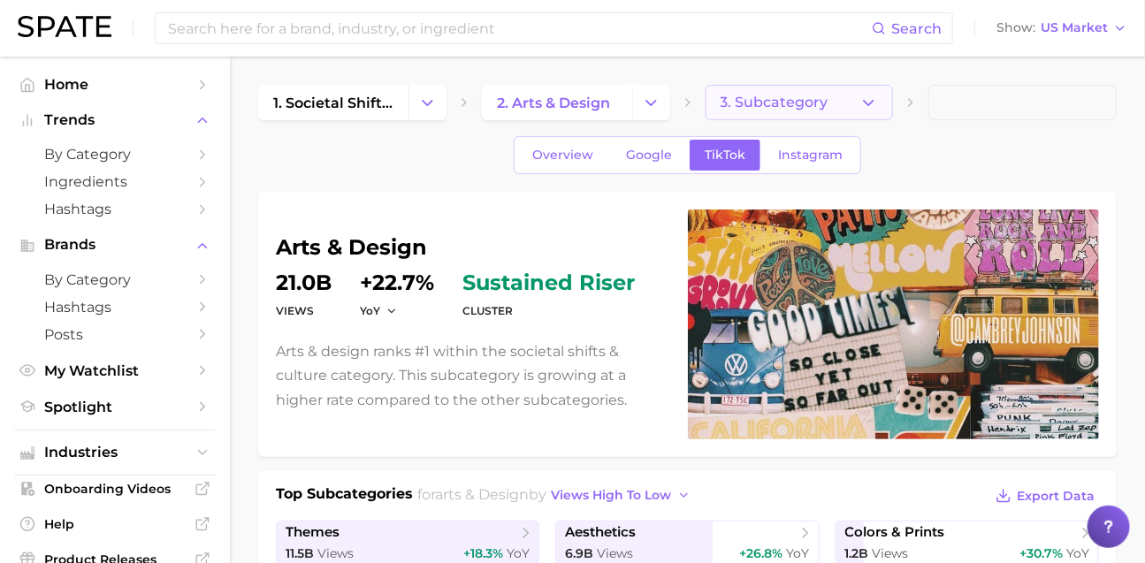
click at [753, 103] on span "3. Subcategory" at bounding box center [775, 103] width 108 height 16
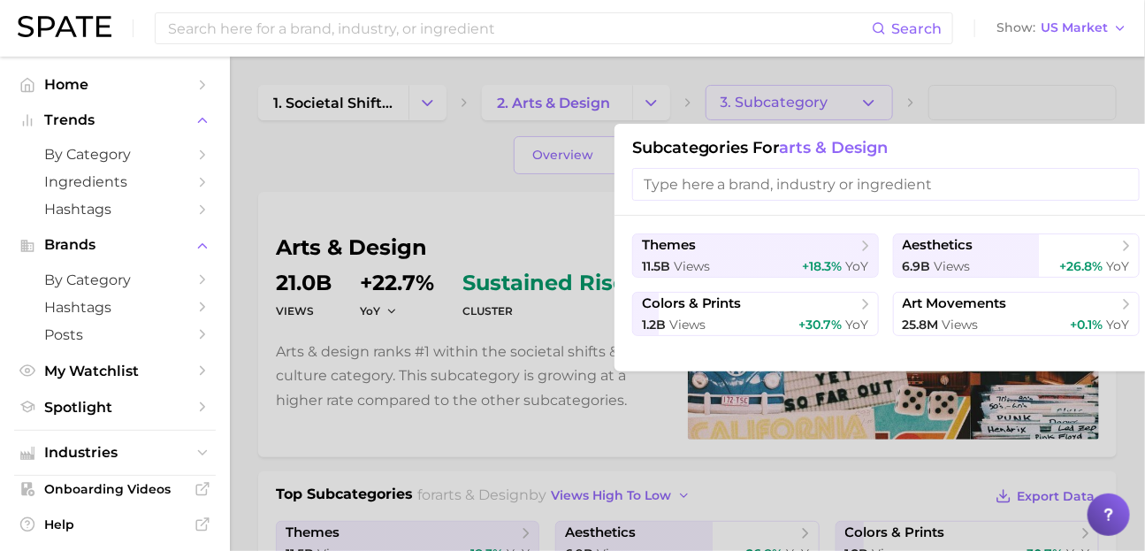
click at [623, 11] on div "Search Show US Market" at bounding box center [573, 28] width 1110 height 57
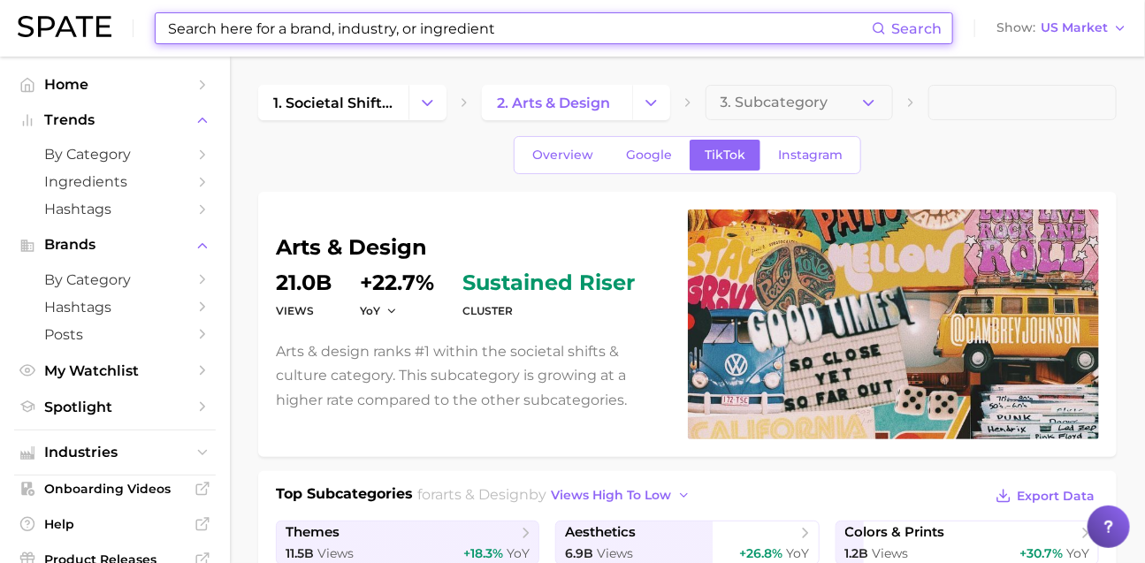
click at [623, 15] on input at bounding box center [519, 28] width 706 height 30
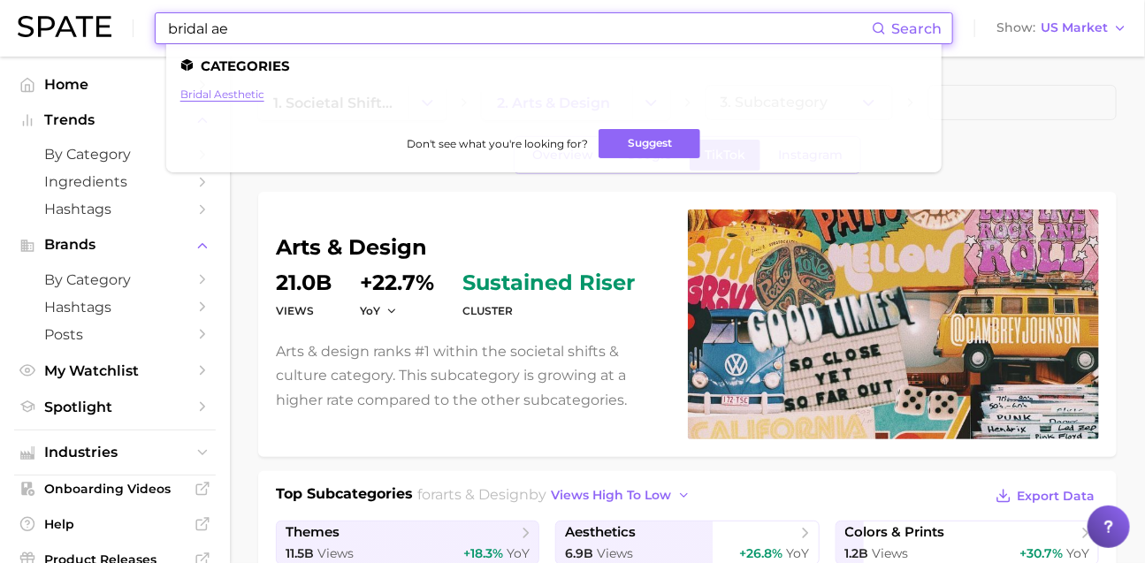
type input "bridal ae"
click at [239, 96] on link "bridal aesthetic" at bounding box center [222, 94] width 84 height 13
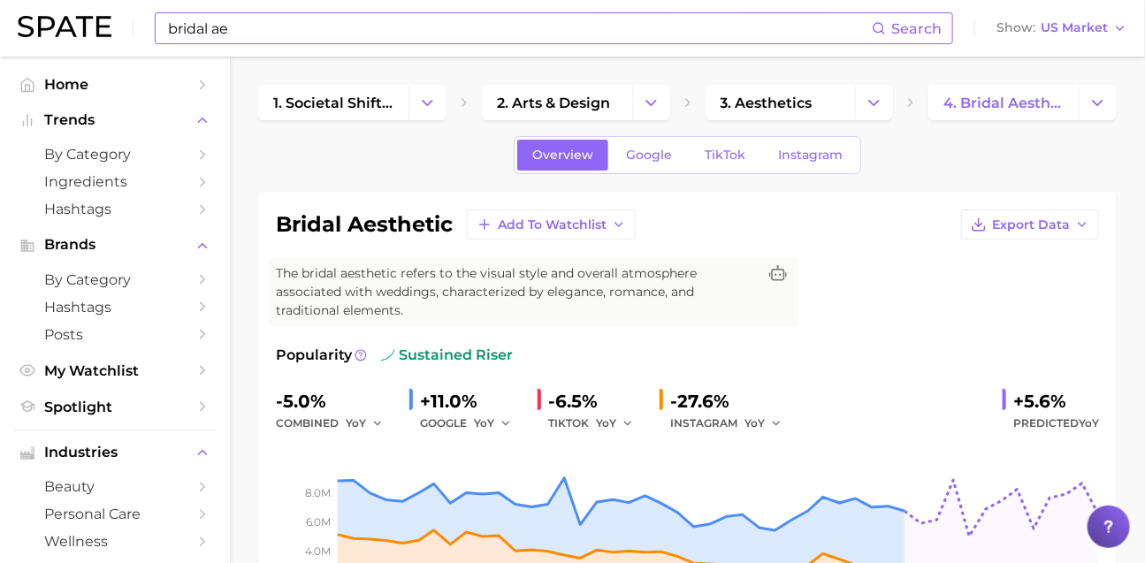
click at [293, 34] on input "bridal ae" at bounding box center [519, 28] width 706 height 30
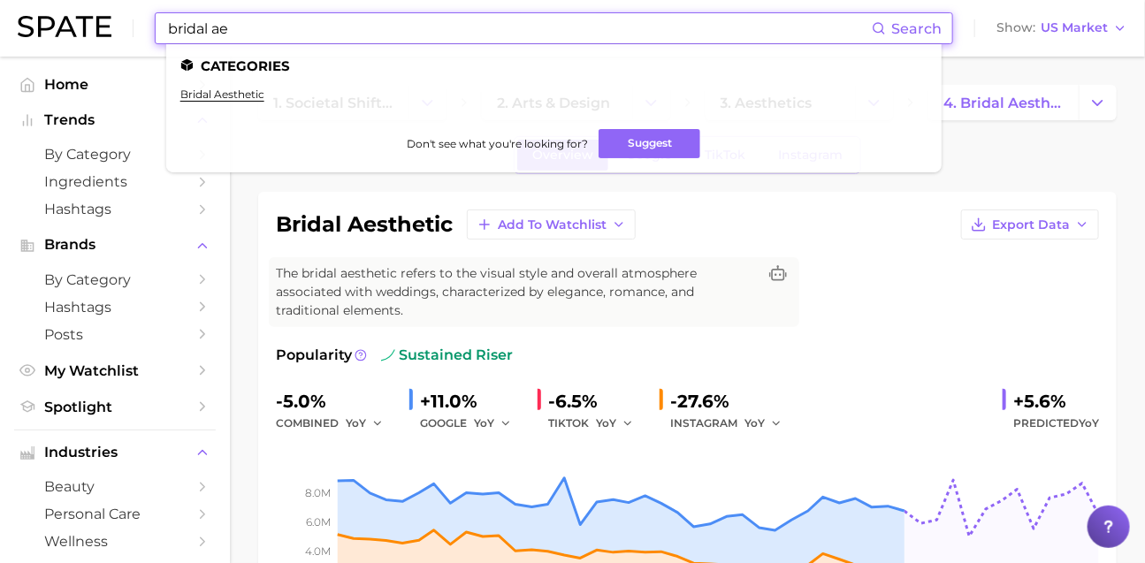
click at [293, 34] on input "bridal ae" at bounding box center [519, 28] width 706 height 30
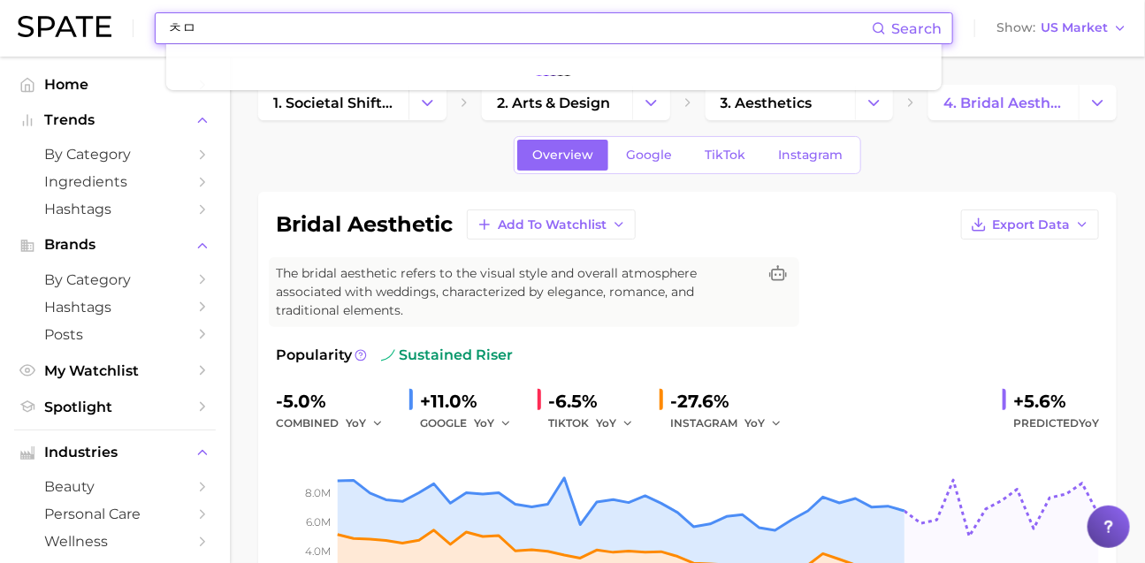
type input "ㅊ"
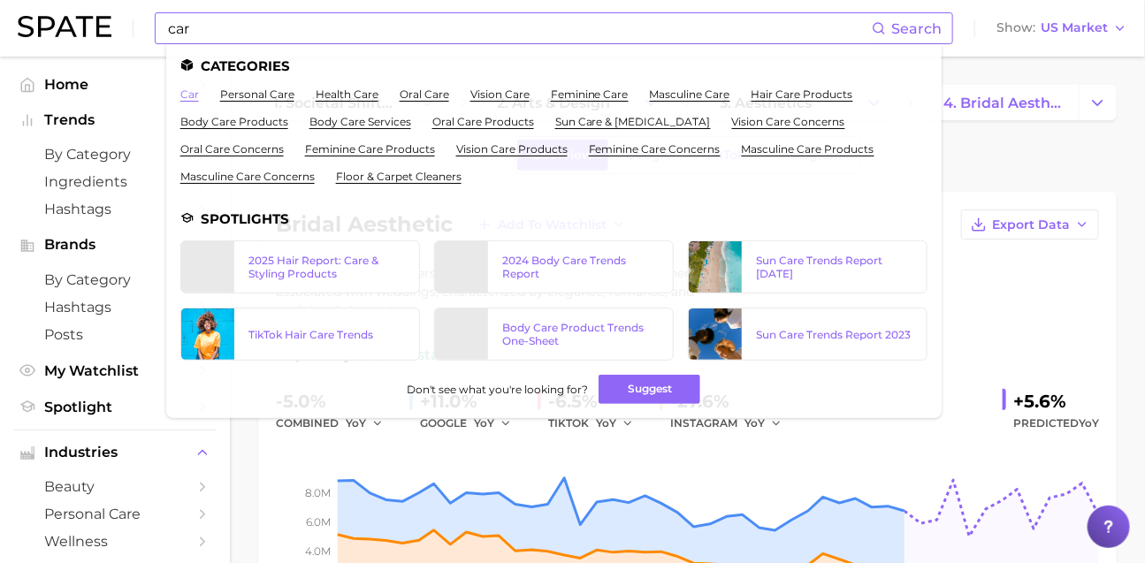
click at [199, 99] on link "car" at bounding box center [189, 94] width 19 height 13
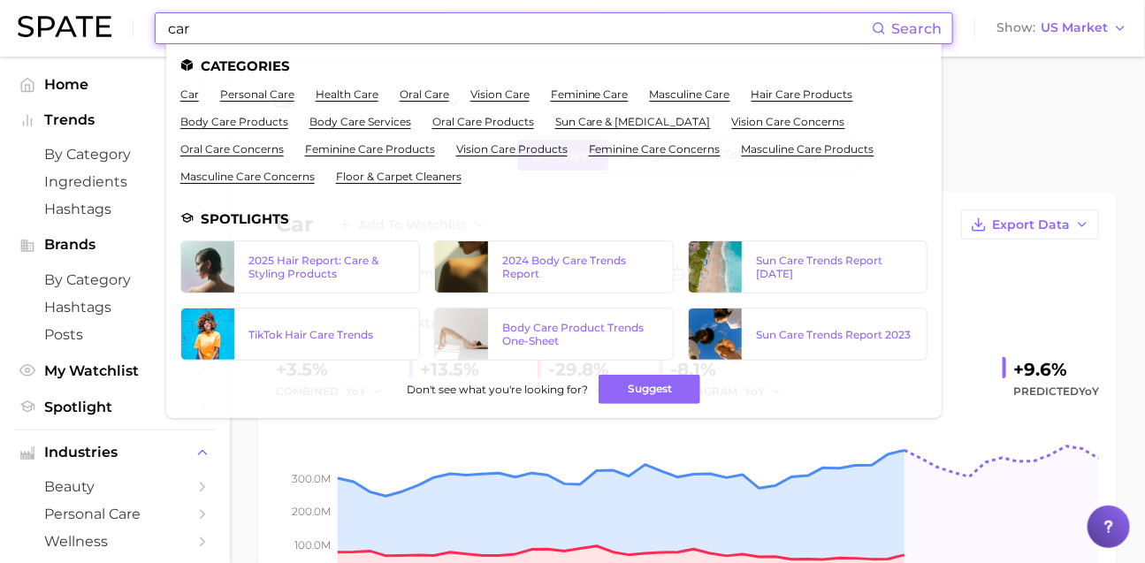
click at [351, 32] on input "car" at bounding box center [519, 28] width 706 height 30
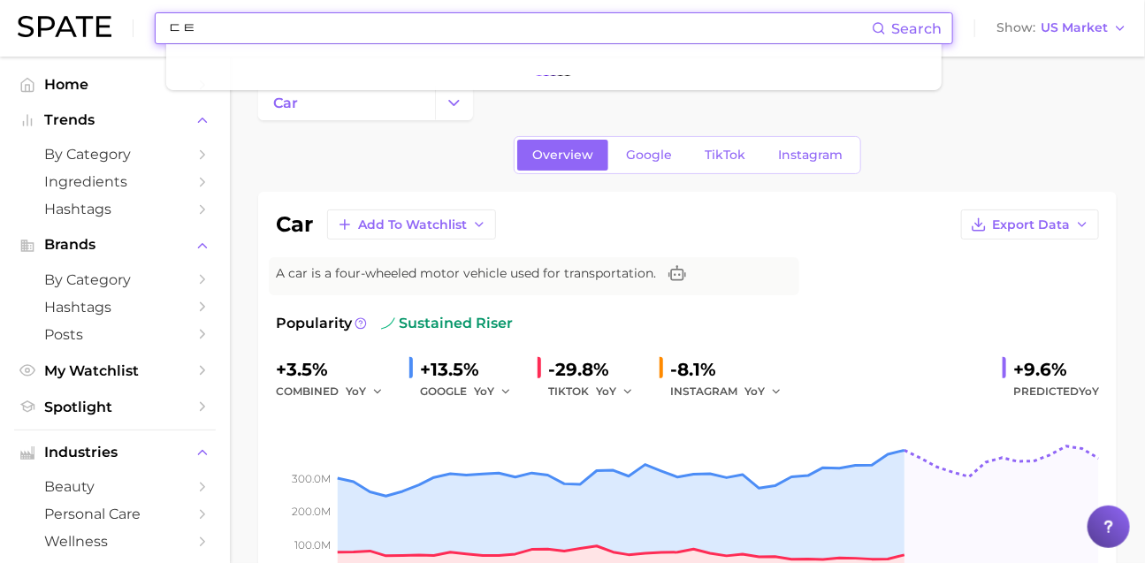
type input "ㄷ"
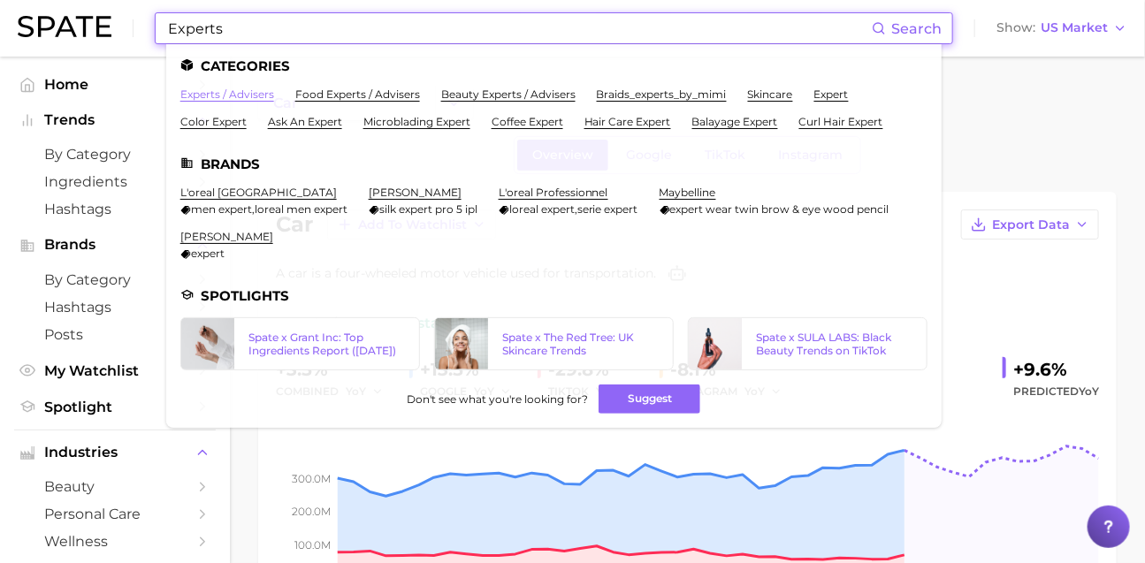
type input "Experts"
click at [274, 98] on link "experts / advisers" at bounding box center [227, 94] width 94 height 13
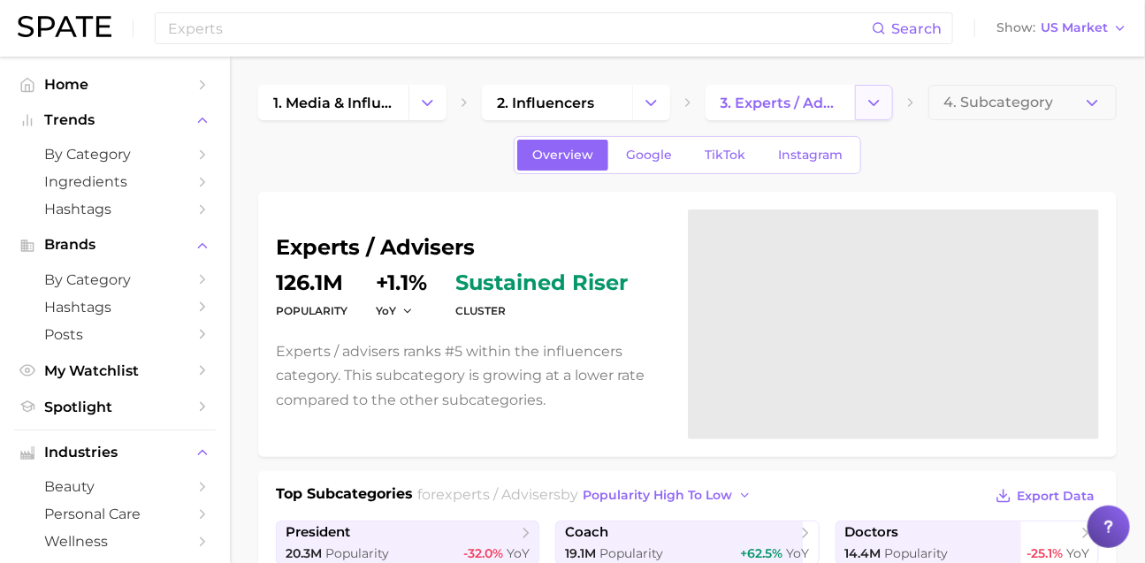
click at [872, 112] on button "Change Category" at bounding box center [874, 102] width 38 height 35
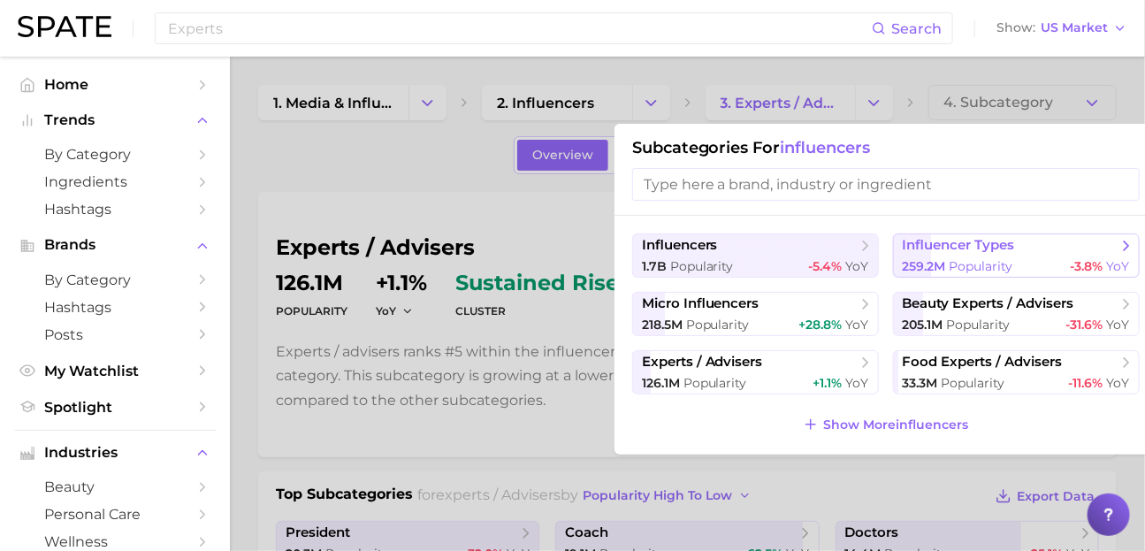
click at [956, 254] on span "influencer types" at bounding box center [959, 245] width 112 height 17
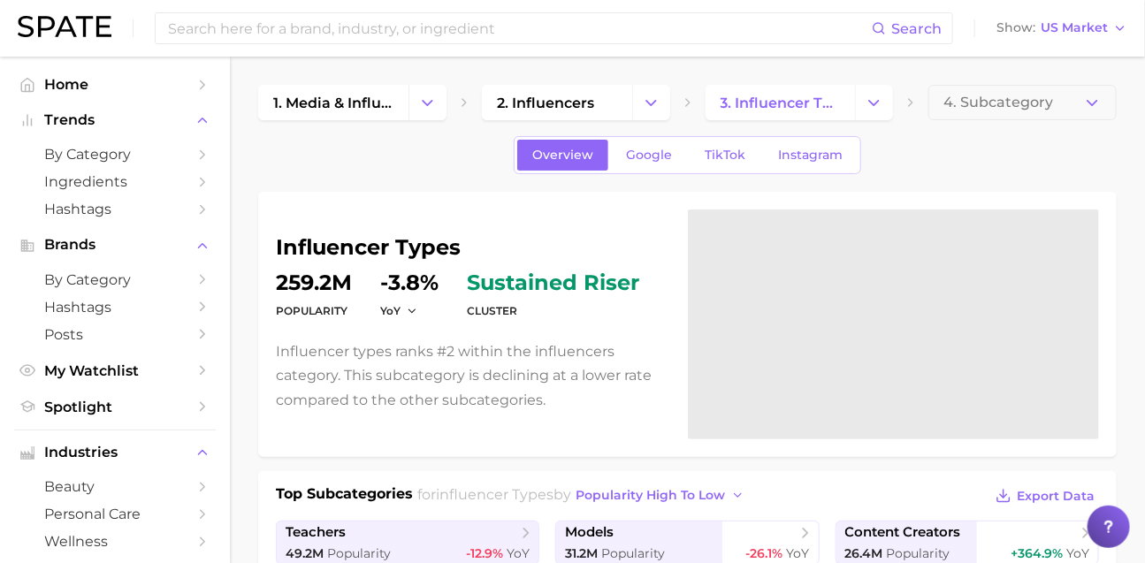
click at [977, 103] on span "4. Subcategory" at bounding box center [999, 103] width 110 height 16
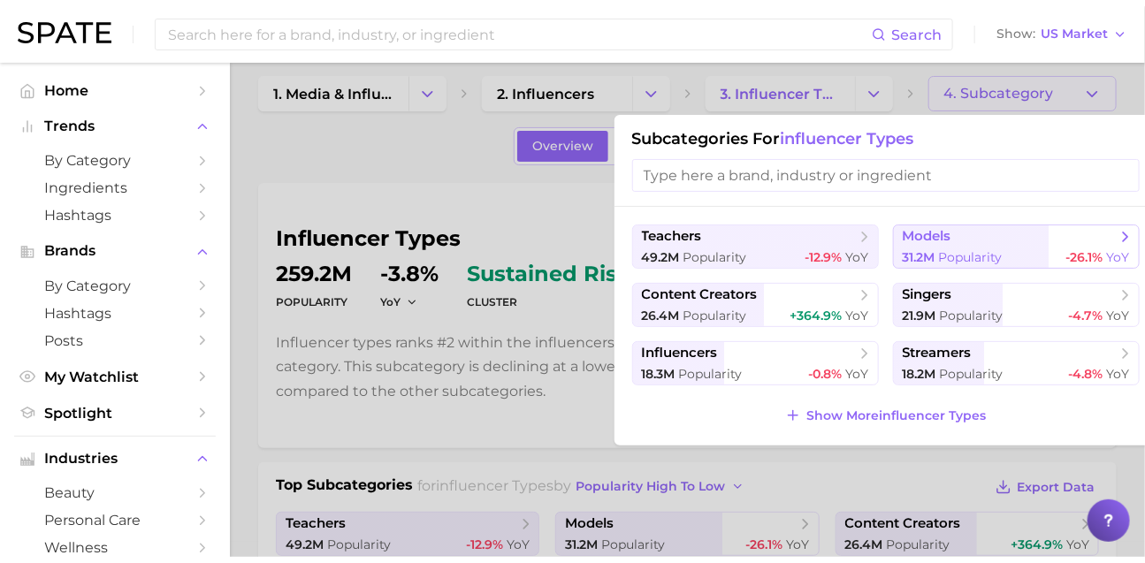
scroll to position [18, 0]
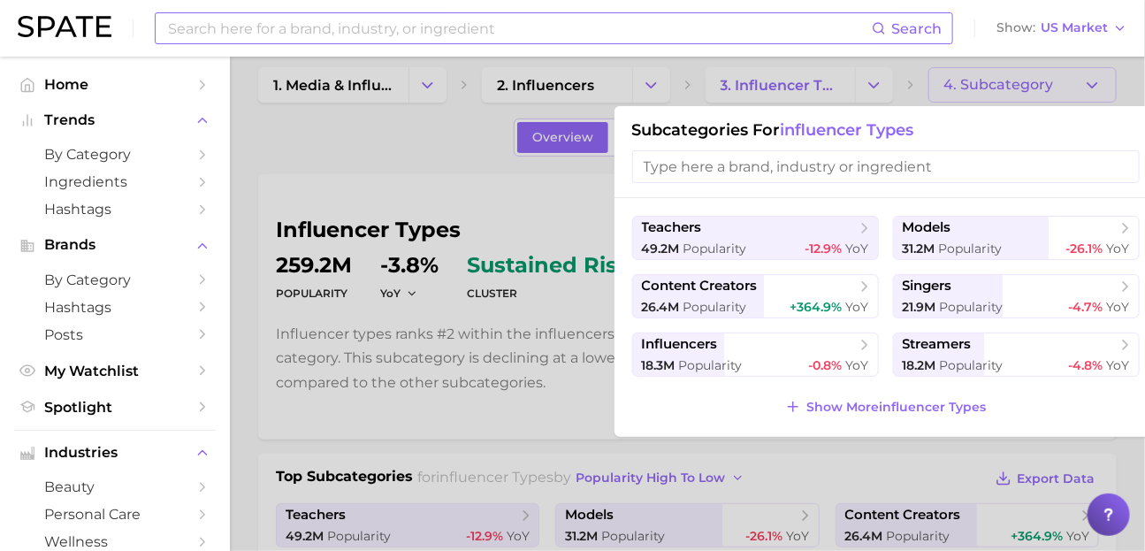
click at [281, 31] on input at bounding box center [519, 28] width 706 height 30
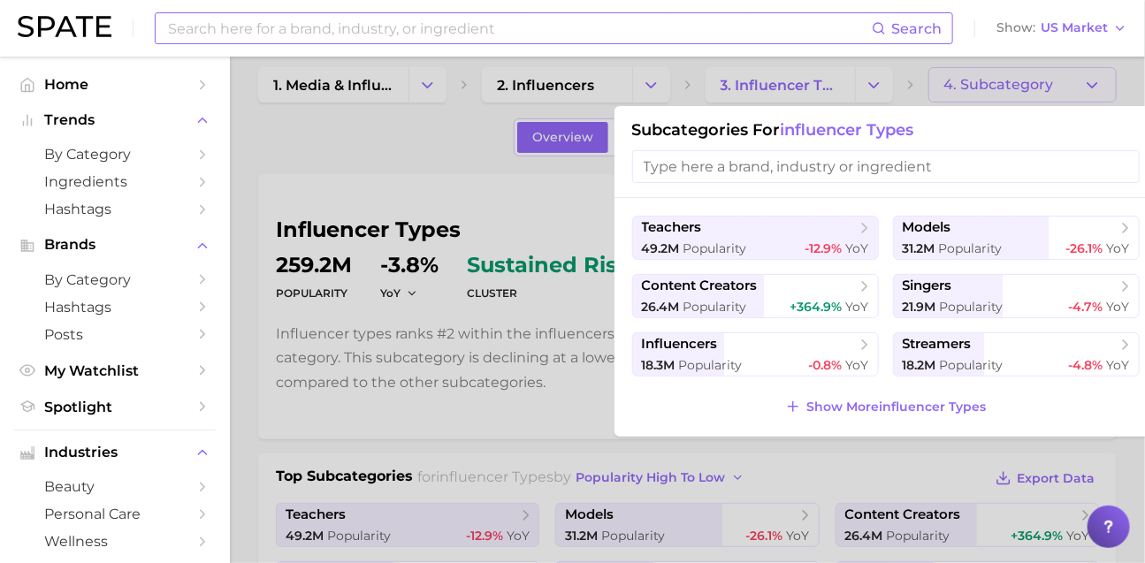
paste input "cleaner"
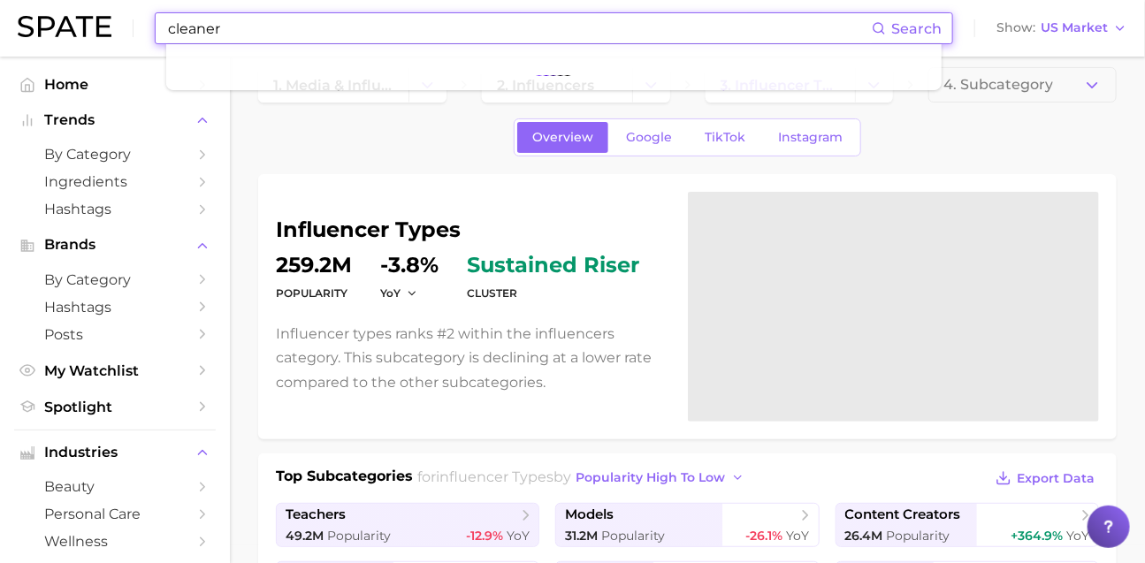
type input "cleaner"
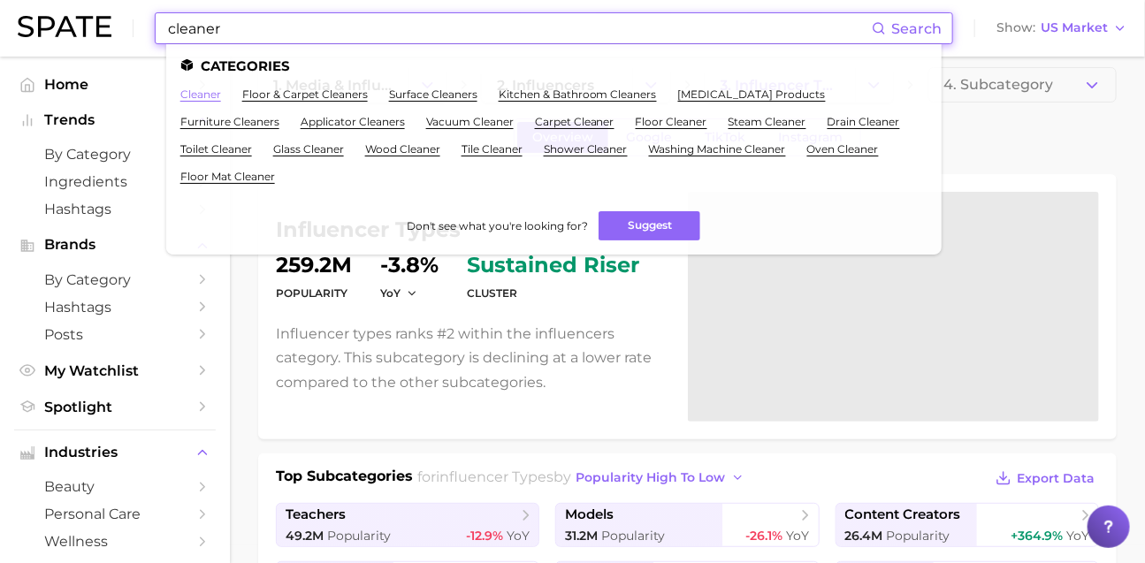
click at [221, 95] on link "cleaner" at bounding box center [200, 94] width 41 height 13
